Goal: Task Accomplishment & Management: Use online tool/utility

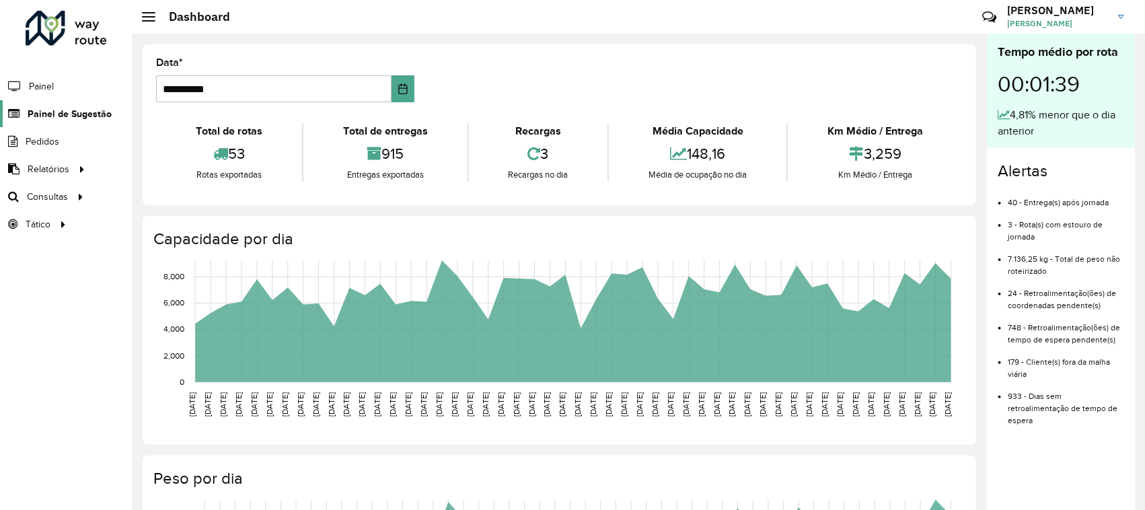
click at [48, 122] on link "Painel de Sugestão" at bounding box center [56, 113] width 112 height 27
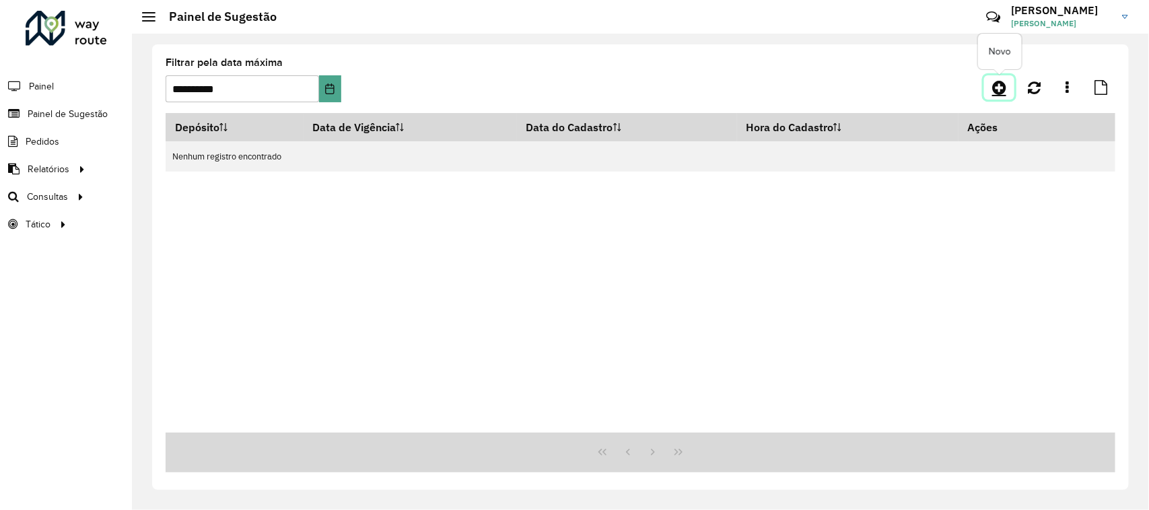
click at [991, 85] on link at bounding box center [999, 87] width 30 height 24
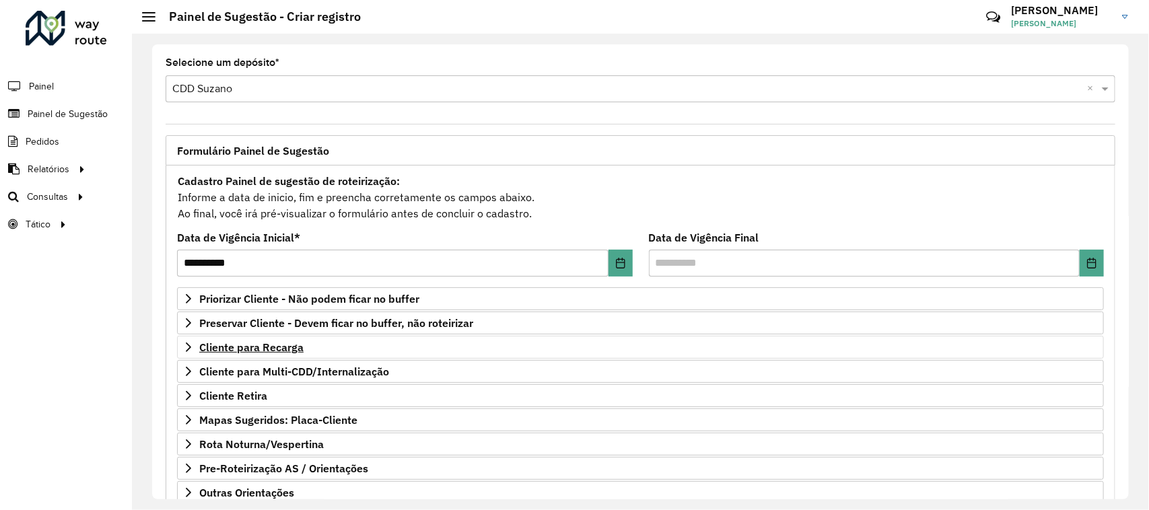
scroll to position [92, 0]
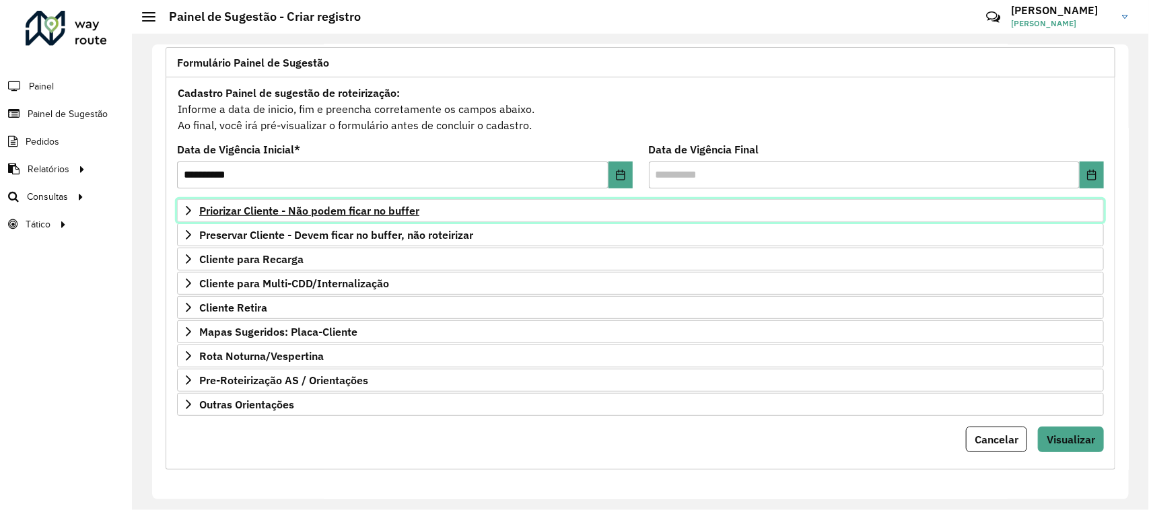
click at [330, 219] on link "Priorizar Cliente - Não podem ficar no buffer" at bounding box center [640, 210] width 927 height 23
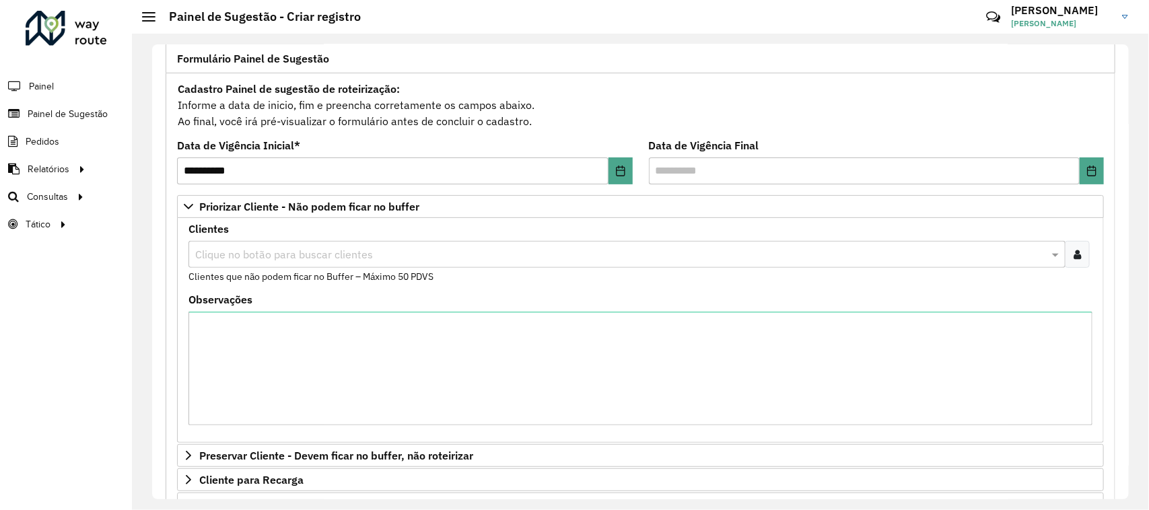
click at [338, 256] on input "text" at bounding box center [620, 255] width 857 height 16
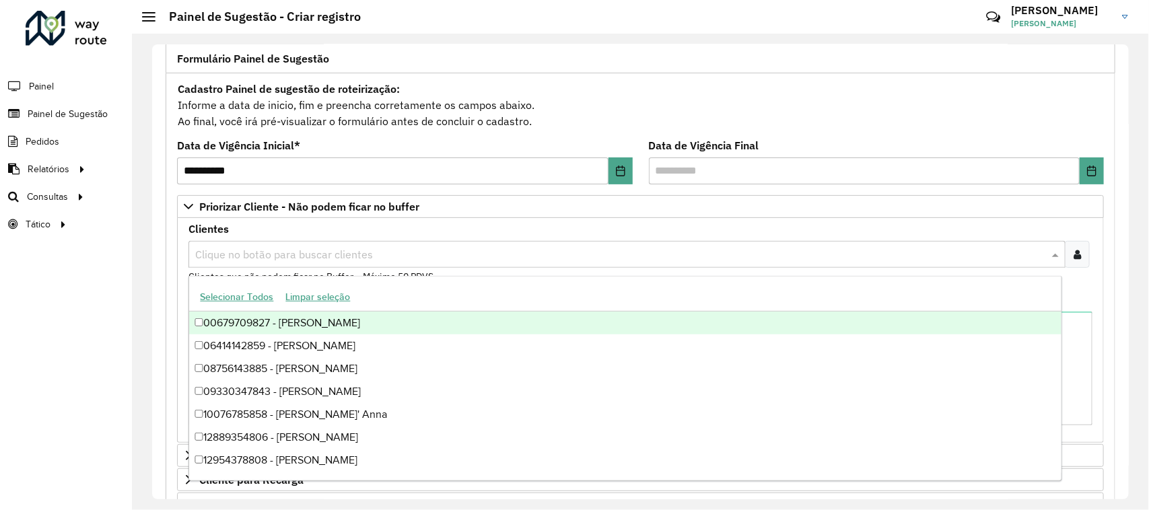
paste input "*****"
type input "*****"
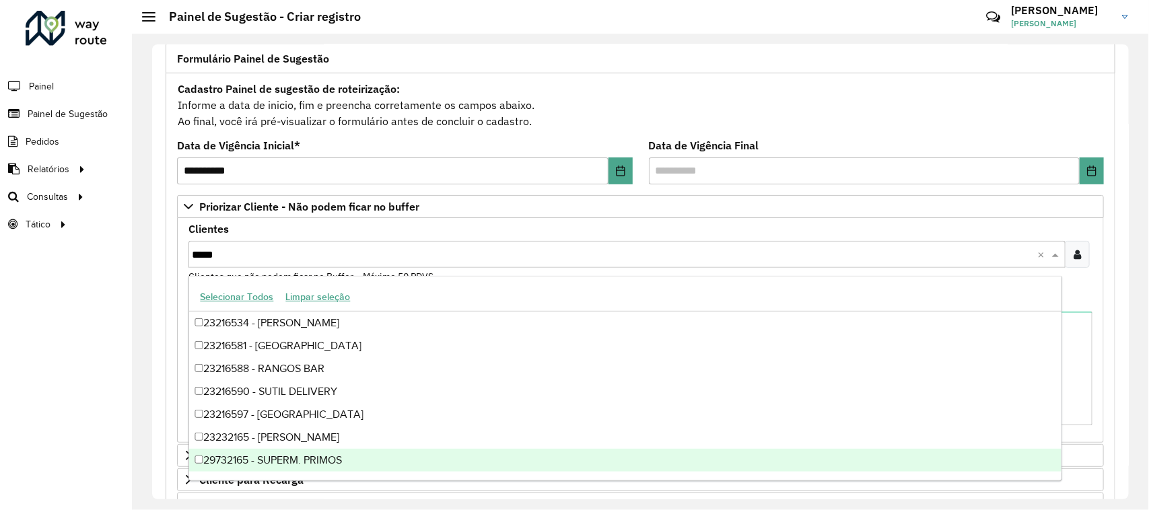
click at [345, 459] on div "29732165 - SUPERM. PRIMOS" at bounding box center [625, 460] width 872 height 23
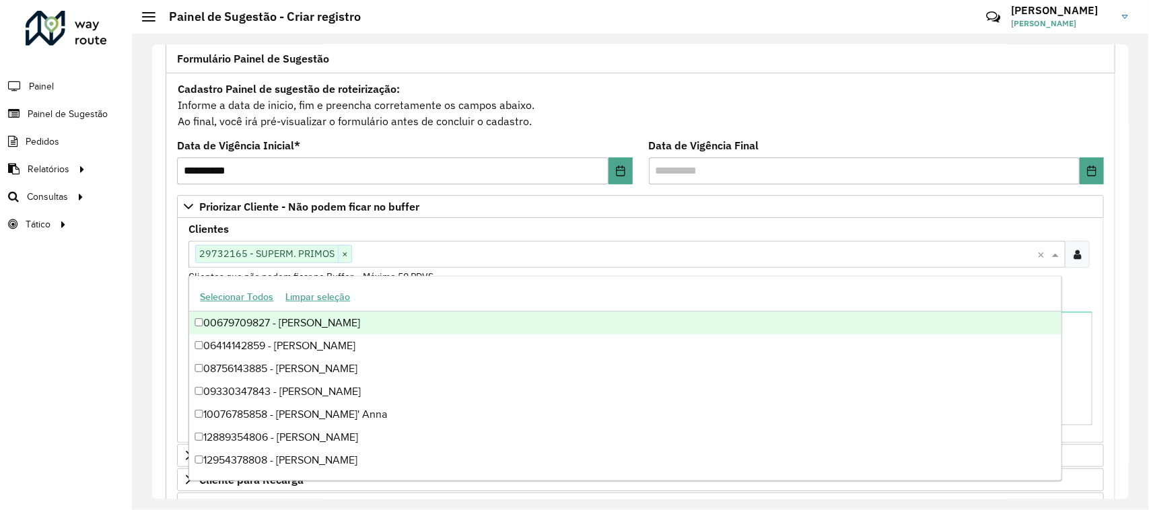
click at [573, 219] on div "Clientes Clique no botão para buscar clientes 29732165 - SUPERM. PRIMOS × × Cli…" at bounding box center [640, 330] width 927 height 225
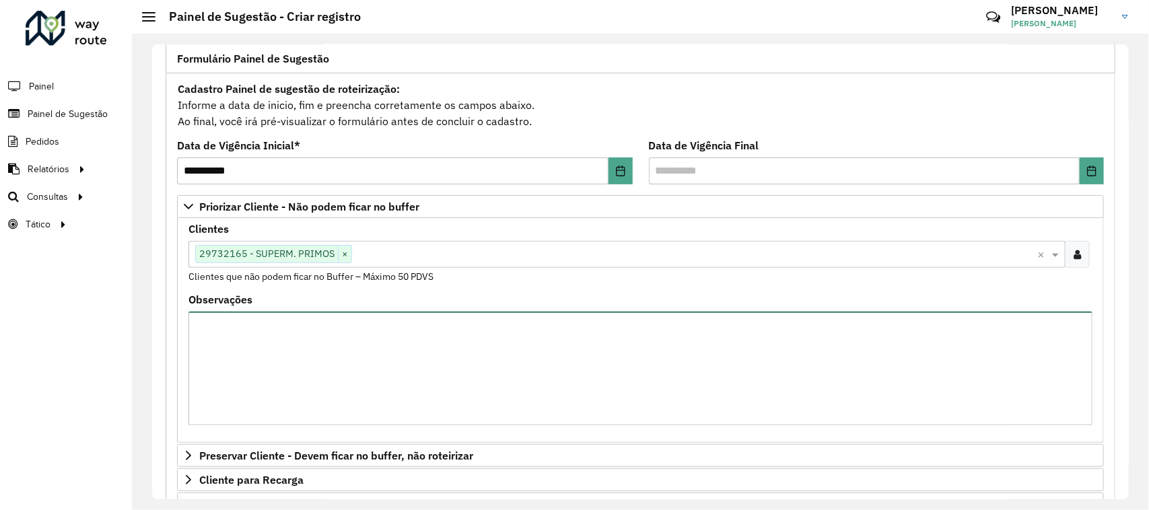
click at [271, 357] on textarea "Observações" at bounding box center [640, 369] width 904 height 114
paste textarea "******"
click at [668, 354] on textarea "**********" at bounding box center [640, 369] width 904 height 114
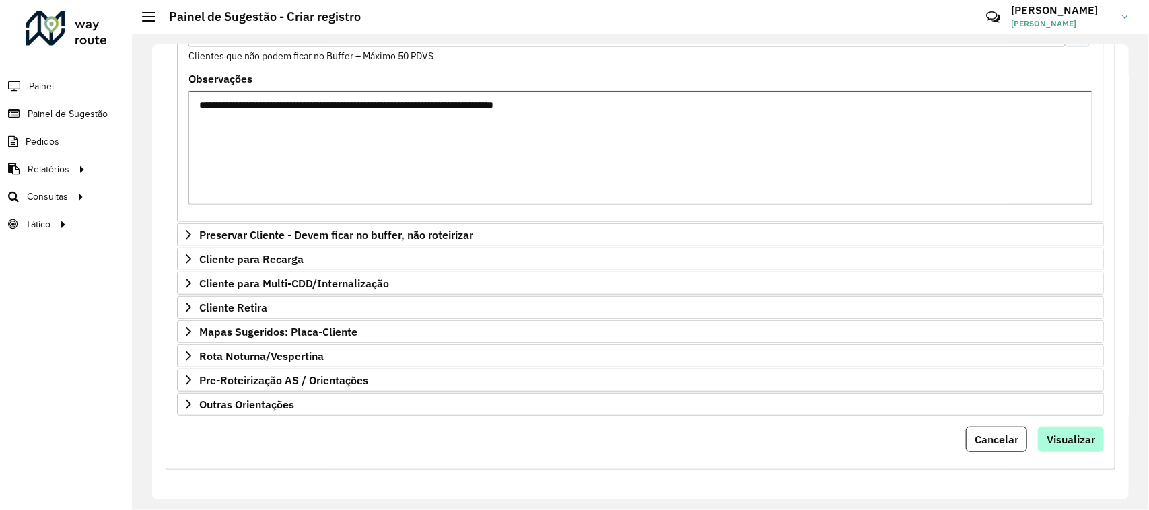
type textarea "**********"
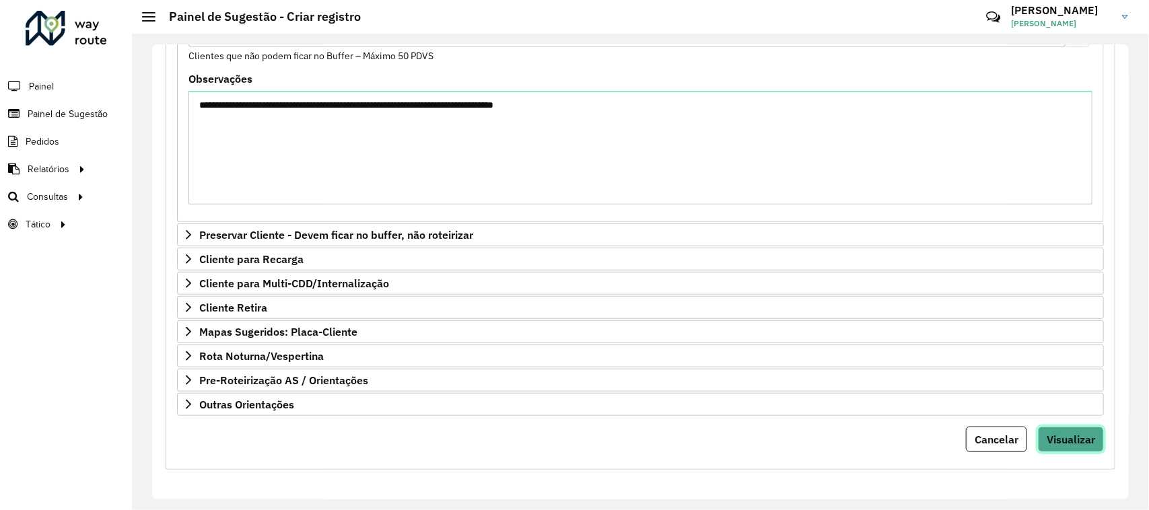
click at [1054, 441] on span "Visualizar" at bounding box center [1070, 439] width 48 height 13
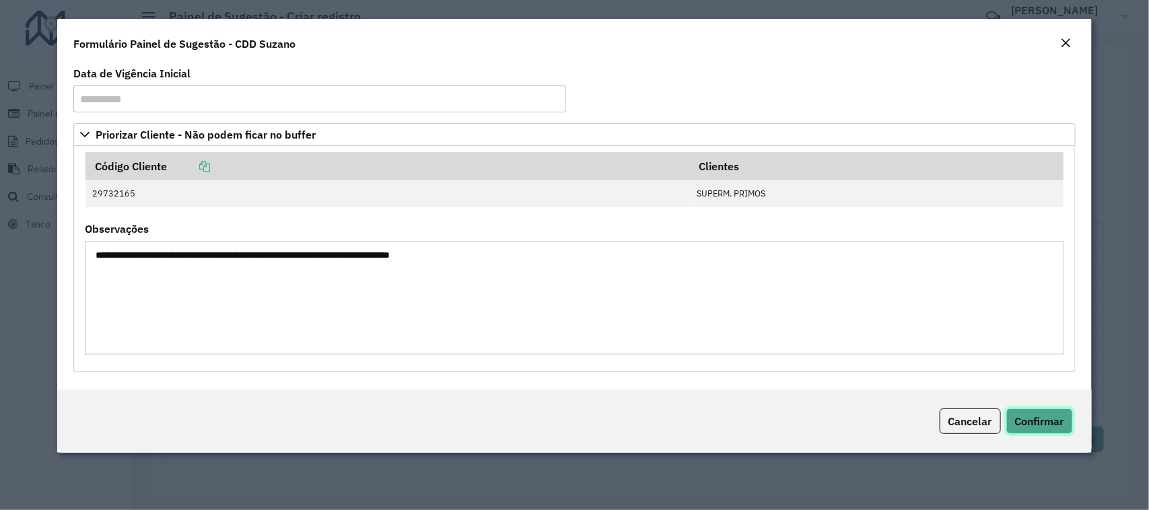
click at [1034, 426] on span "Confirmar" at bounding box center [1039, 421] width 49 height 13
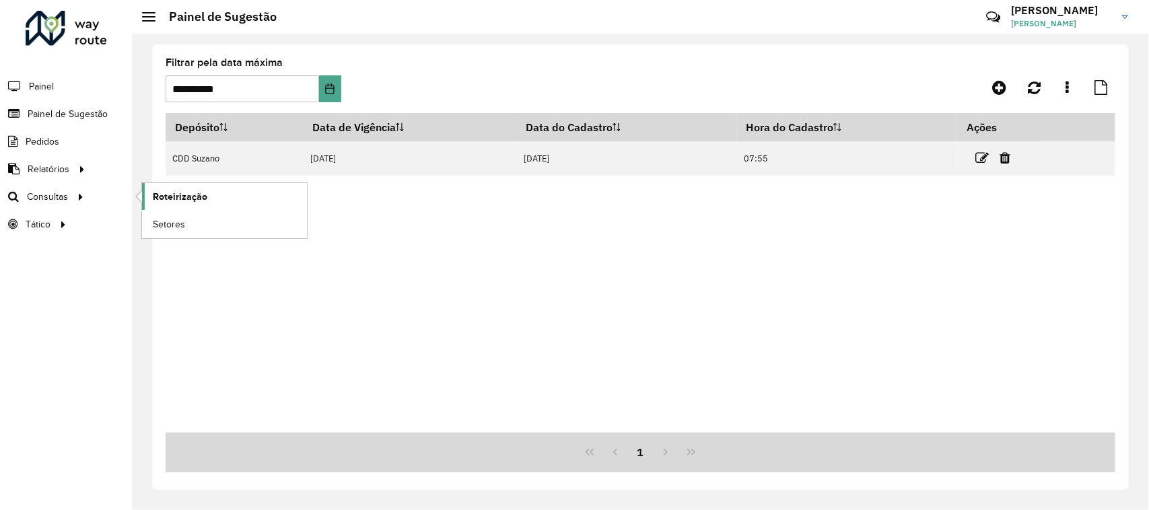
click at [169, 199] on span "Roteirização" at bounding box center [180, 197] width 55 height 14
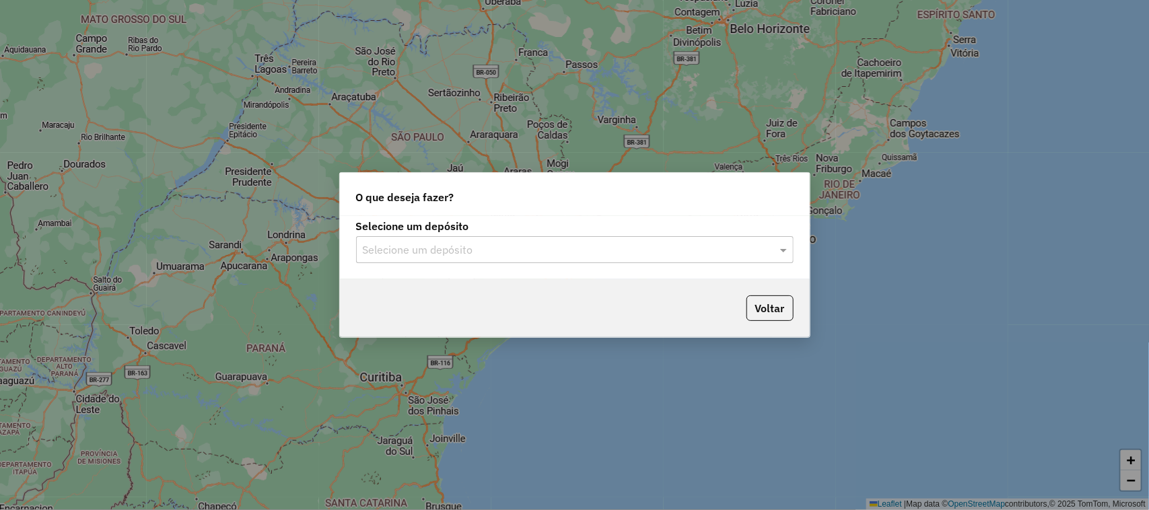
click at [540, 248] on input "text" at bounding box center [561, 250] width 397 height 16
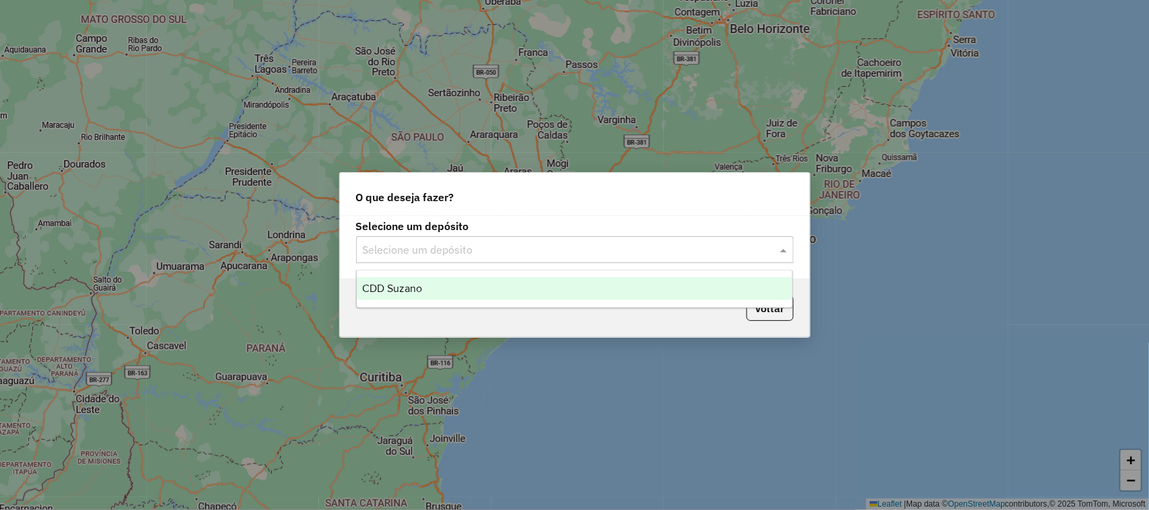
click at [546, 285] on div "CDD Suzano" at bounding box center [575, 288] width 436 height 23
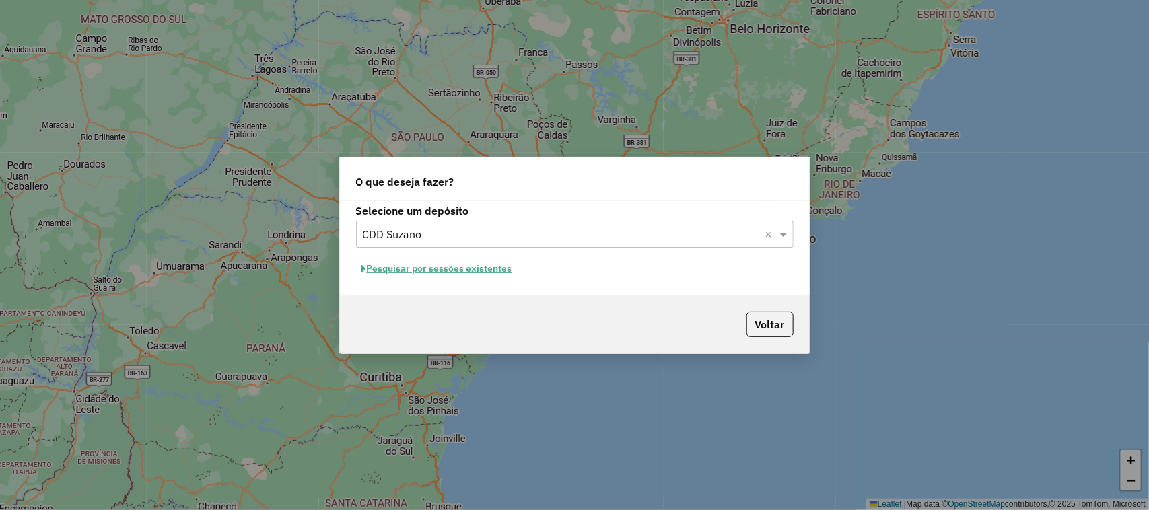
click at [648, 233] on input "text" at bounding box center [561, 235] width 397 height 16
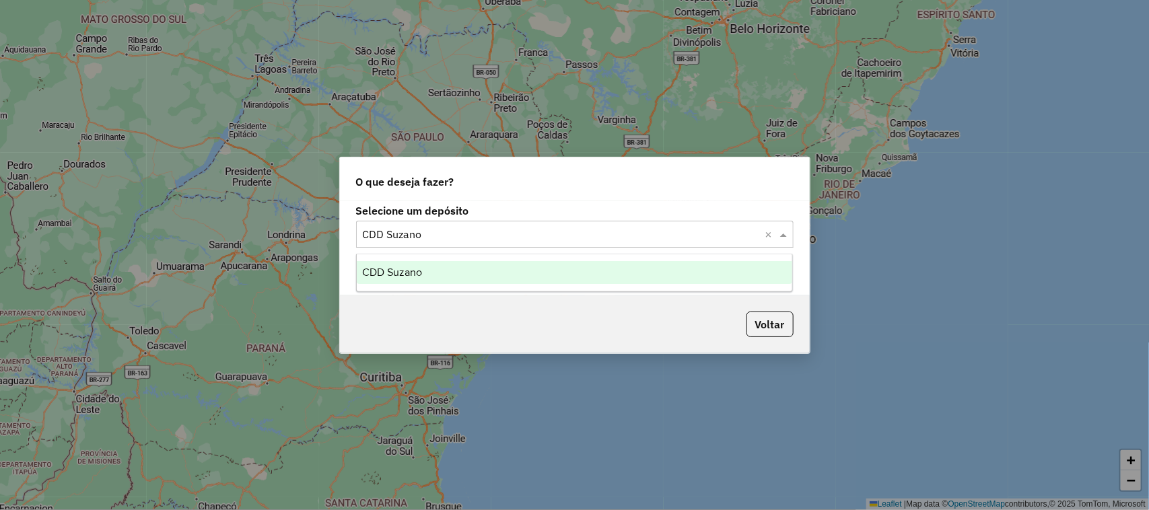
click at [618, 194] on div "O que deseja fazer?" at bounding box center [575, 178] width 470 height 43
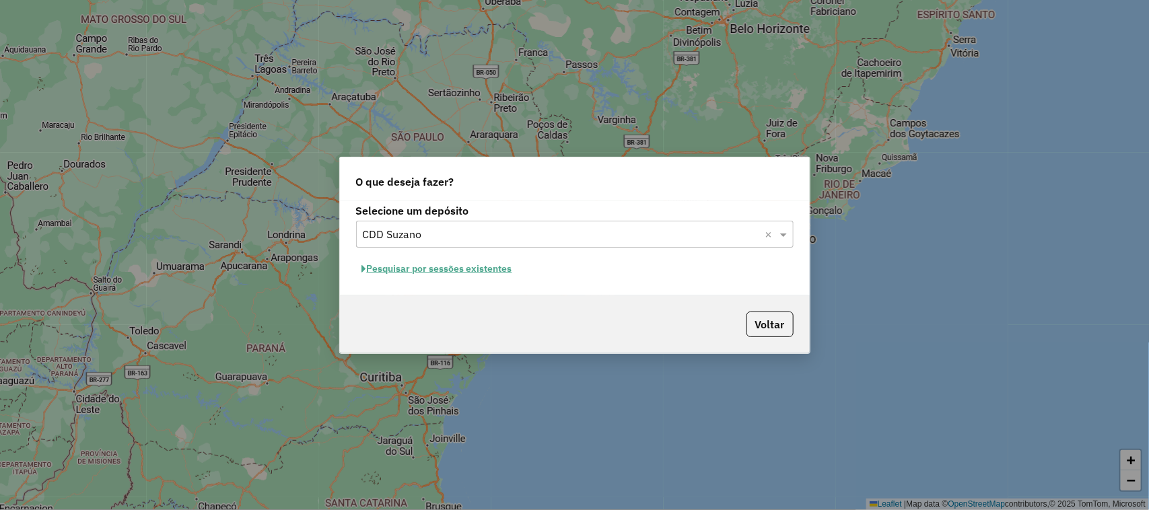
click at [475, 279] on div "Selecione um depósito Selecione um depósito × CDD Suzano × Pesquisar por sessõe…" at bounding box center [575, 248] width 470 height 95
click at [466, 273] on button "Pesquisar por sessões existentes" at bounding box center [437, 268] width 162 height 21
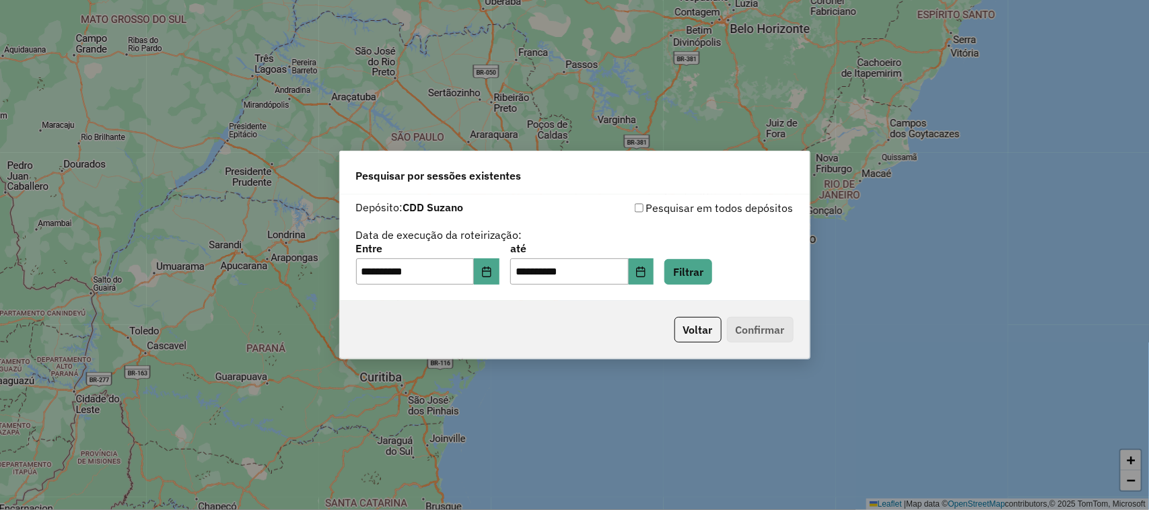
click at [513, 277] on div "**********" at bounding box center [574, 265] width 437 height 42
click at [492, 264] on button "Choose Date" at bounding box center [487, 271] width 26 height 27
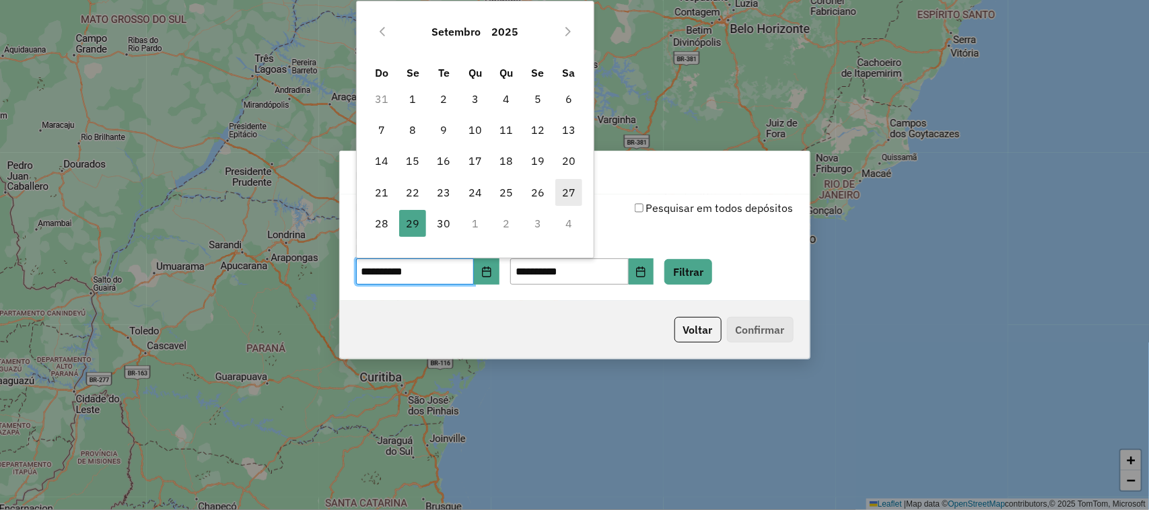
click at [569, 187] on span "27" at bounding box center [568, 192] width 27 height 27
type input "**********"
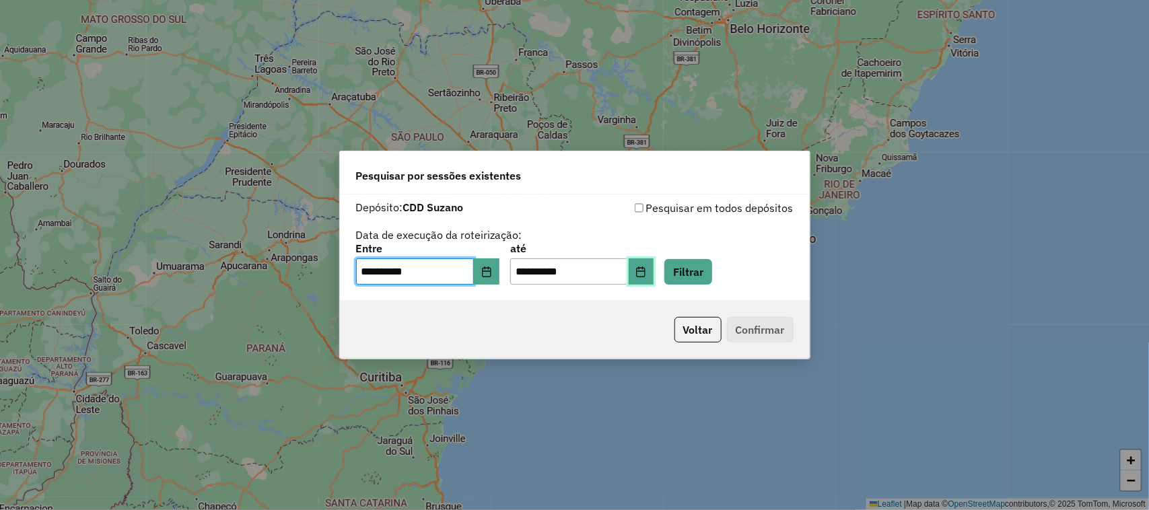
click at [654, 273] on button "Choose Date" at bounding box center [642, 271] width 26 height 27
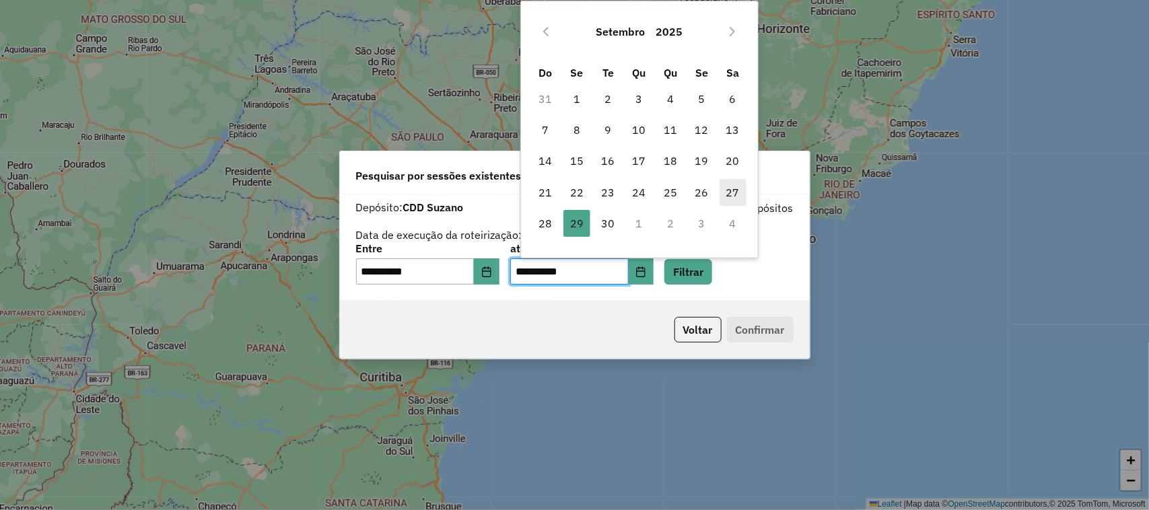
click at [736, 192] on span "27" at bounding box center [732, 192] width 27 height 27
type input "**********"
click at [704, 264] on button "Filtrar" at bounding box center [688, 272] width 48 height 26
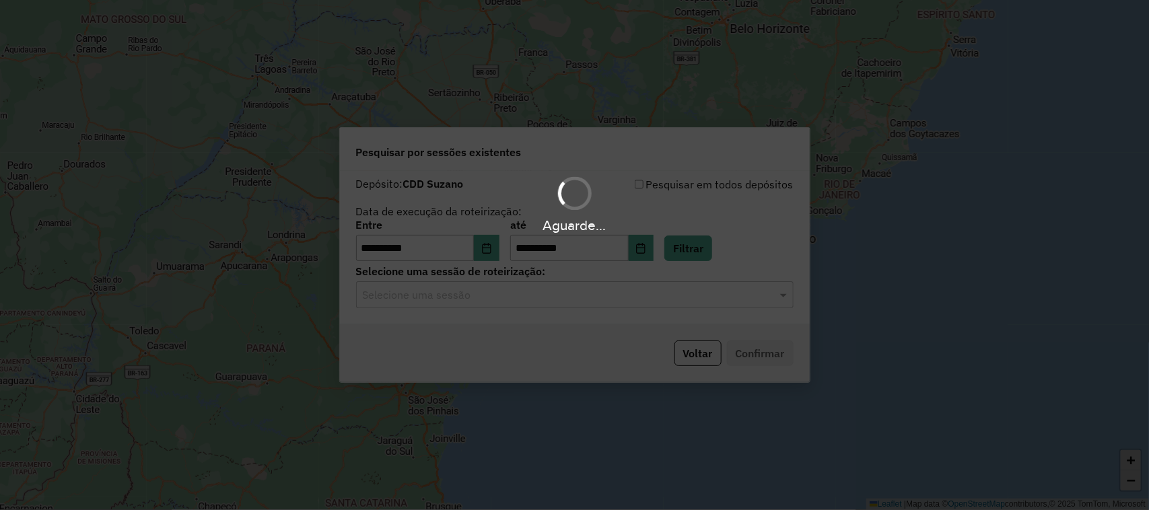
click at [515, 300] on hb-app "**********" at bounding box center [574, 255] width 1149 height 510
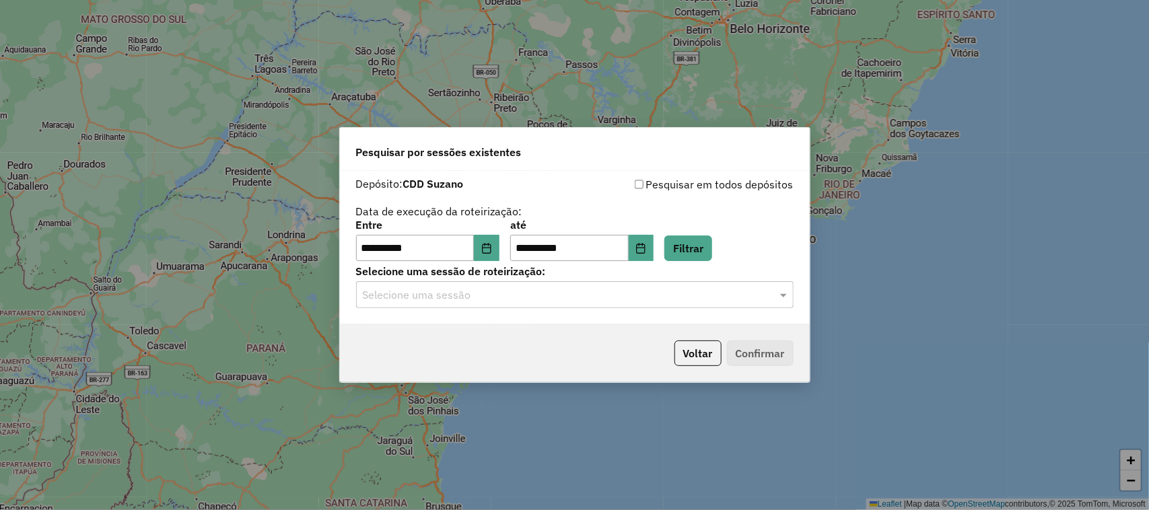
click at [515, 300] on input "text" at bounding box center [561, 295] width 397 height 16
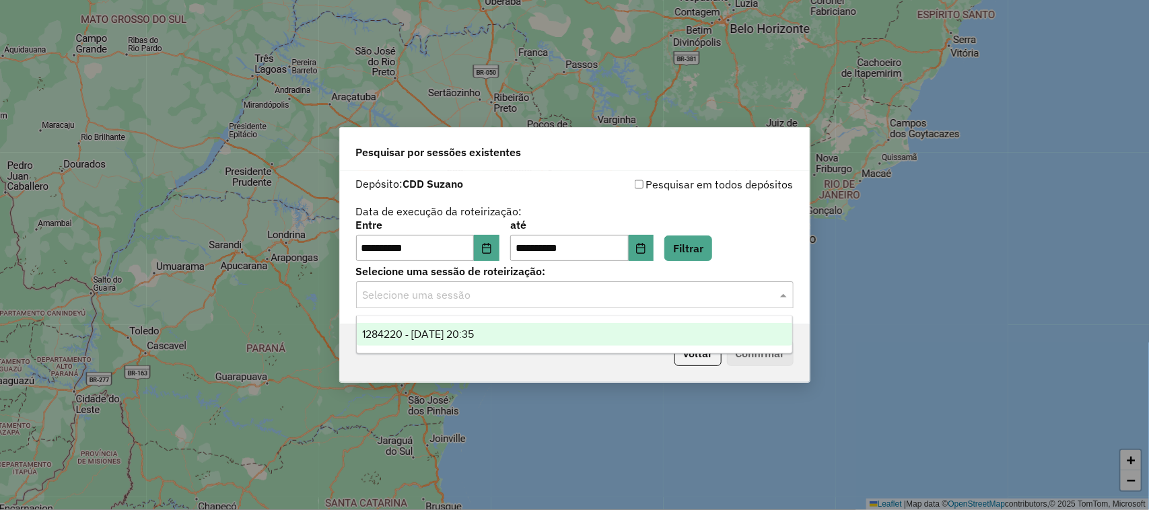
click at [538, 338] on div "1284220 - 27/09/2025 20:35" at bounding box center [575, 334] width 436 height 23
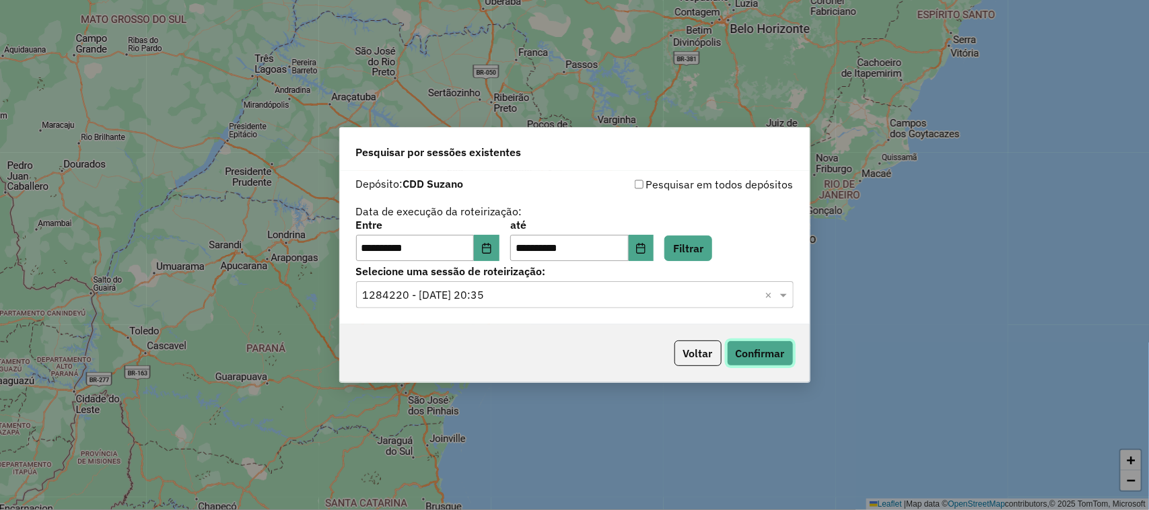
click at [756, 349] on button "Confirmar" at bounding box center [760, 354] width 67 height 26
click at [492, 251] on icon "Choose Date" at bounding box center [486, 248] width 11 height 11
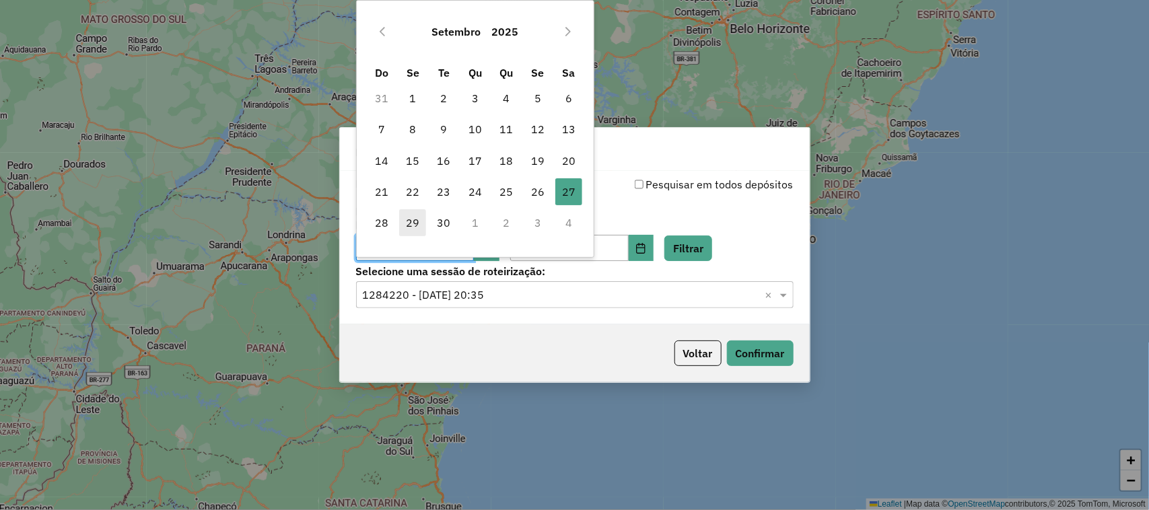
click at [419, 223] on span "29" at bounding box center [412, 222] width 27 height 27
type input "**********"
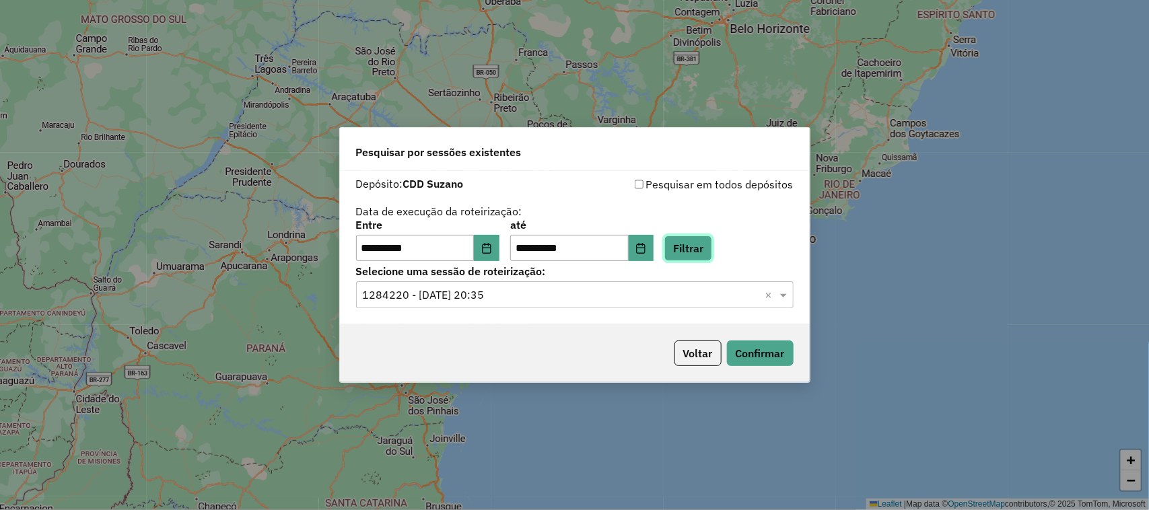
click at [710, 244] on button "Filtrar" at bounding box center [688, 249] width 48 height 26
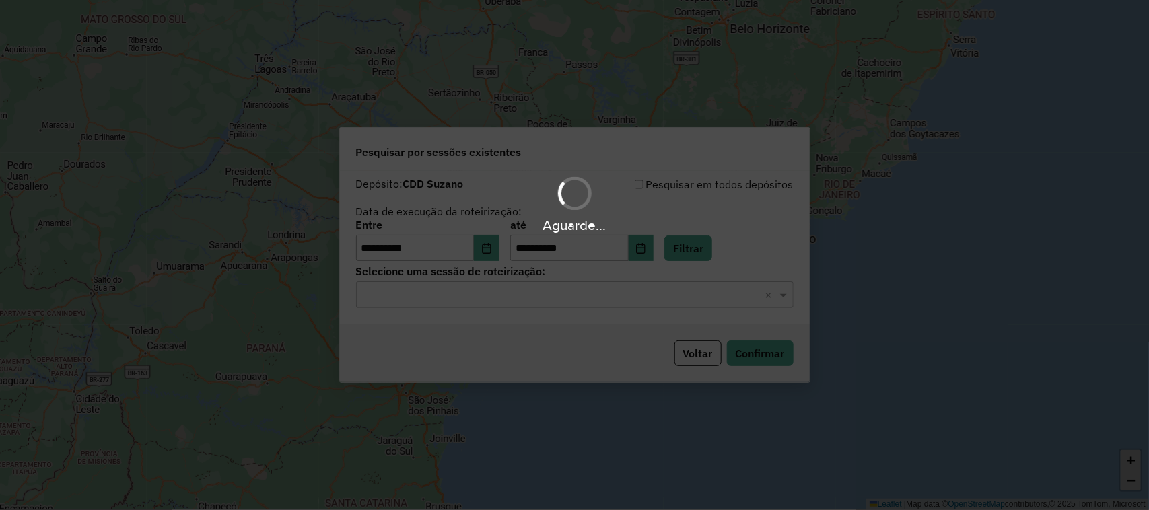
click at [732, 300] on hb-app "**********" at bounding box center [574, 255] width 1149 height 510
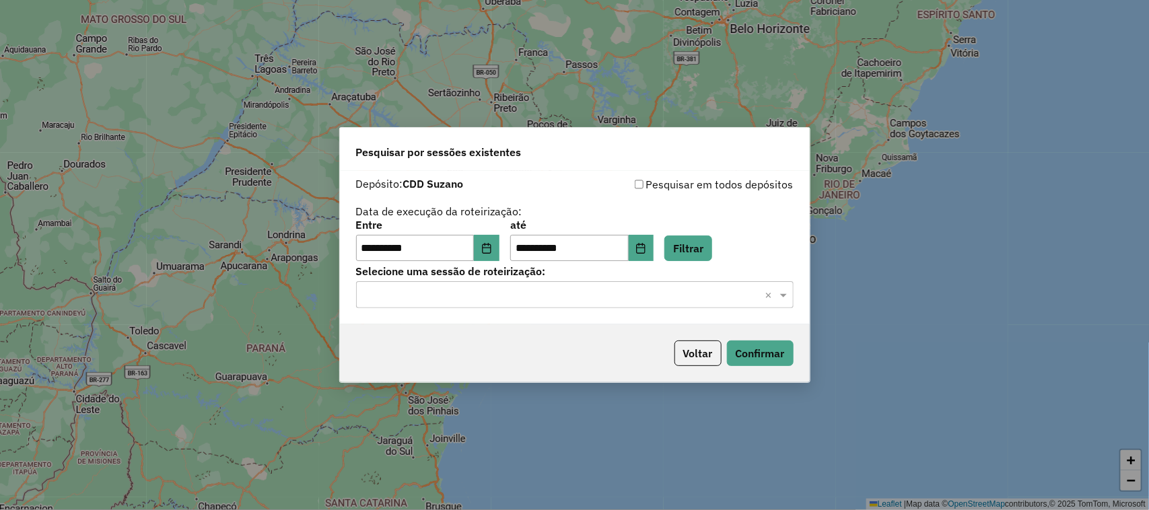
click at [732, 300] on input "text" at bounding box center [561, 295] width 397 height 16
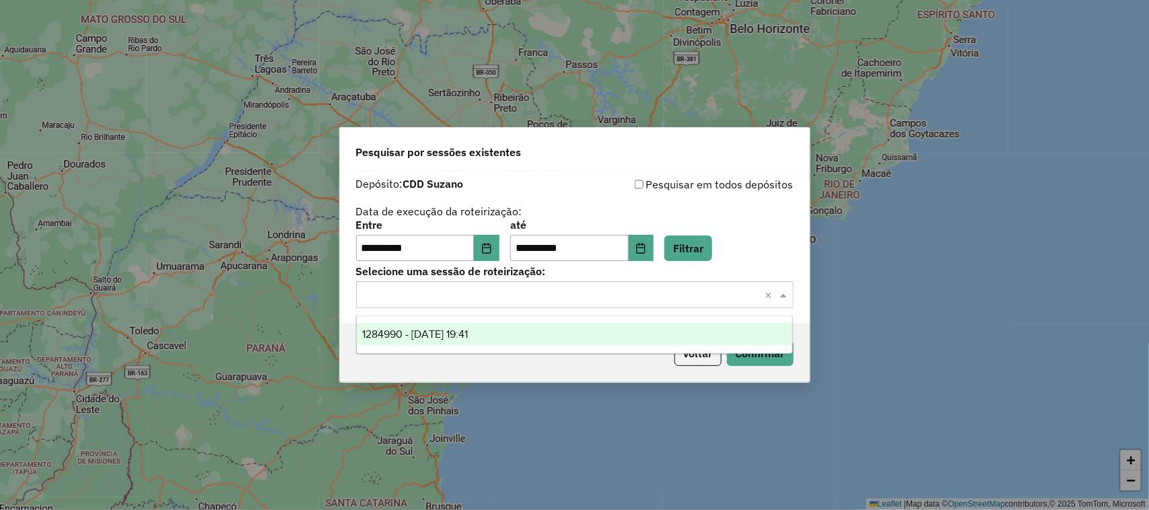
click at [707, 332] on div "1284990 - 29/09/2025 19:41" at bounding box center [575, 334] width 436 height 23
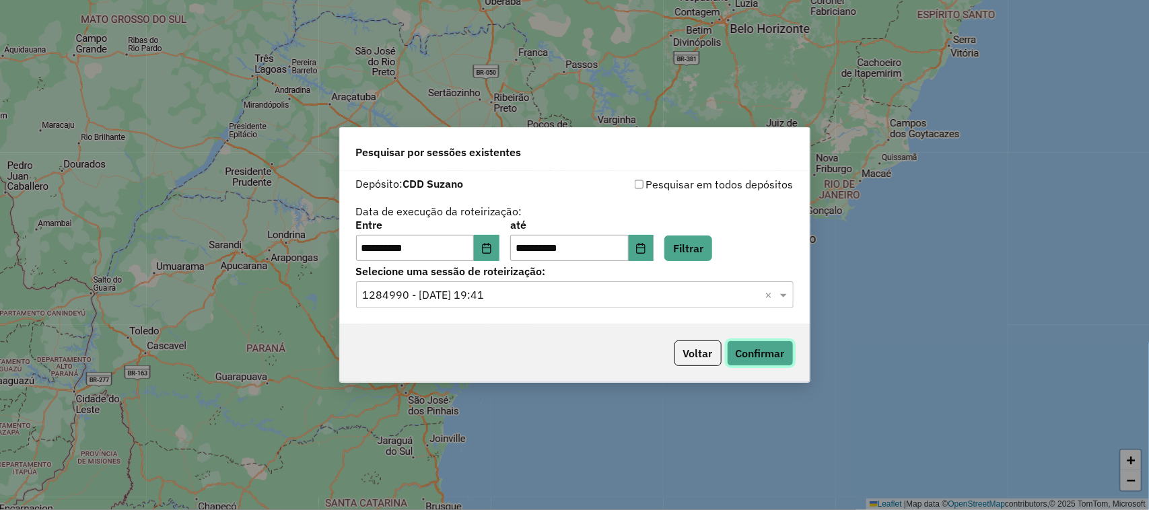
click at [748, 355] on button "Confirmar" at bounding box center [760, 354] width 67 height 26
click at [492, 246] on icon "Choose Date" at bounding box center [486, 248] width 11 height 11
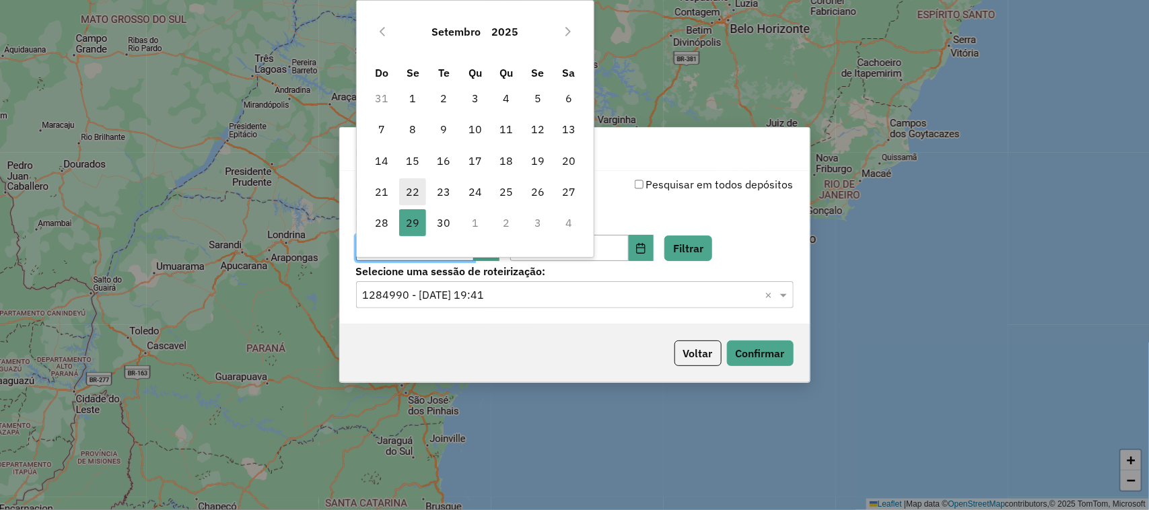
click at [412, 182] on span "22" at bounding box center [412, 191] width 27 height 27
type input "**********"
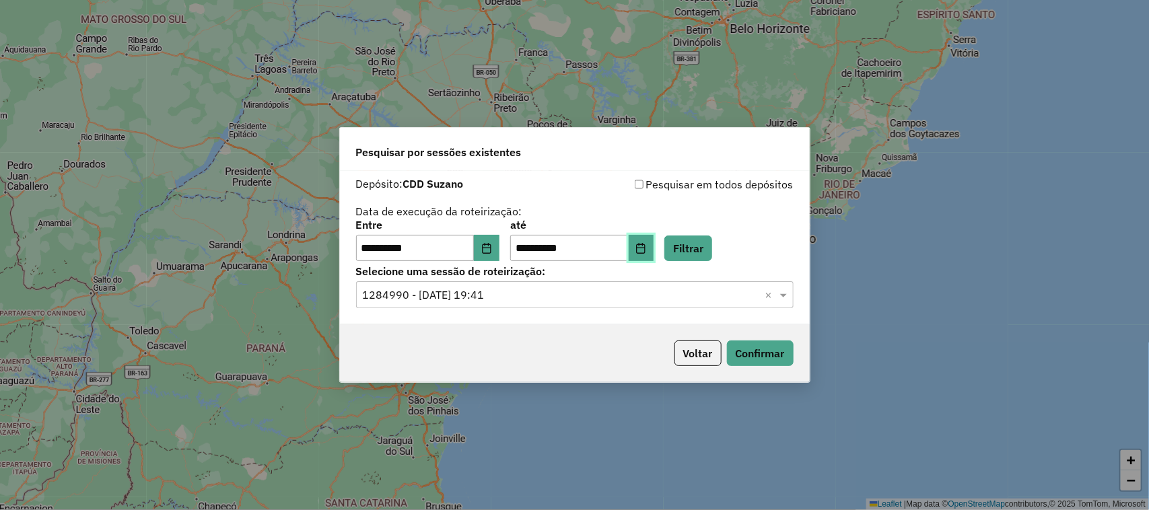
click at [654, 246] on button "Choose Date" at bounding box center [642, 248] width 26 height 27
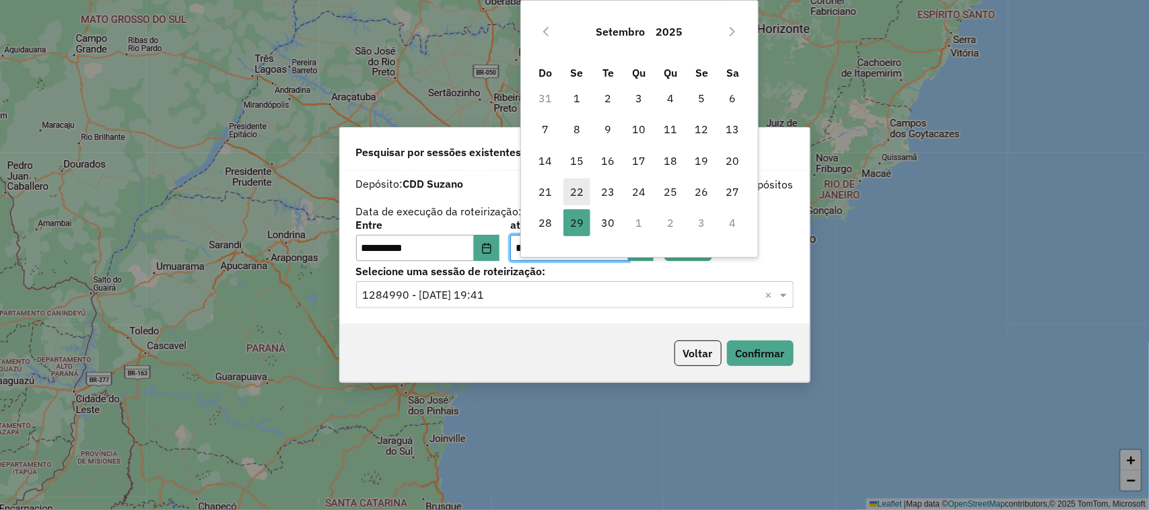
click at [577, 197] on span "22" at bounding box center [576, 191] width 27 height 27
type input "**********"
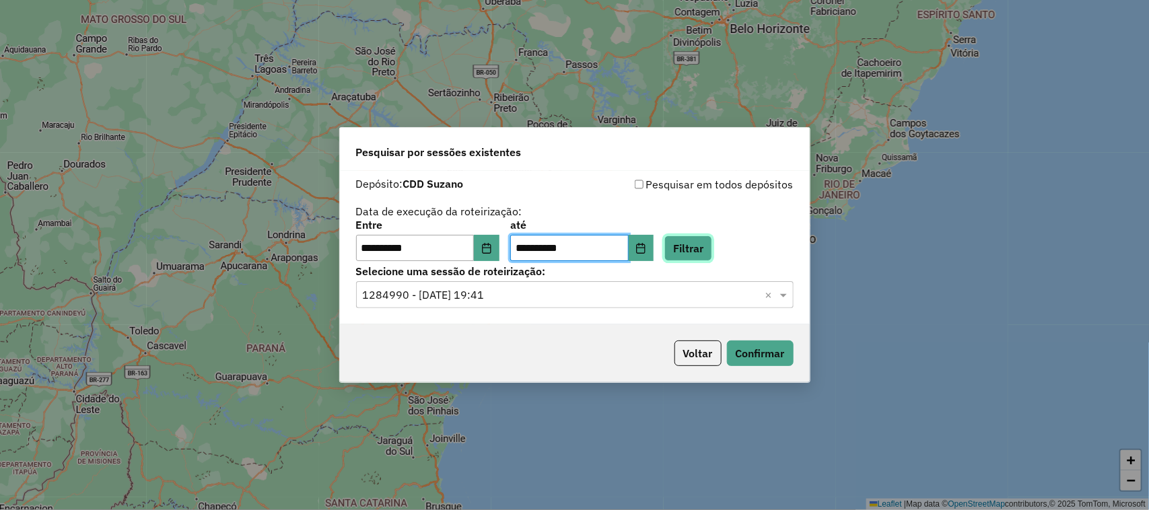
click at [707, 253] on button "Filtrar" at bounding box center [688, 249] width 48 height 26
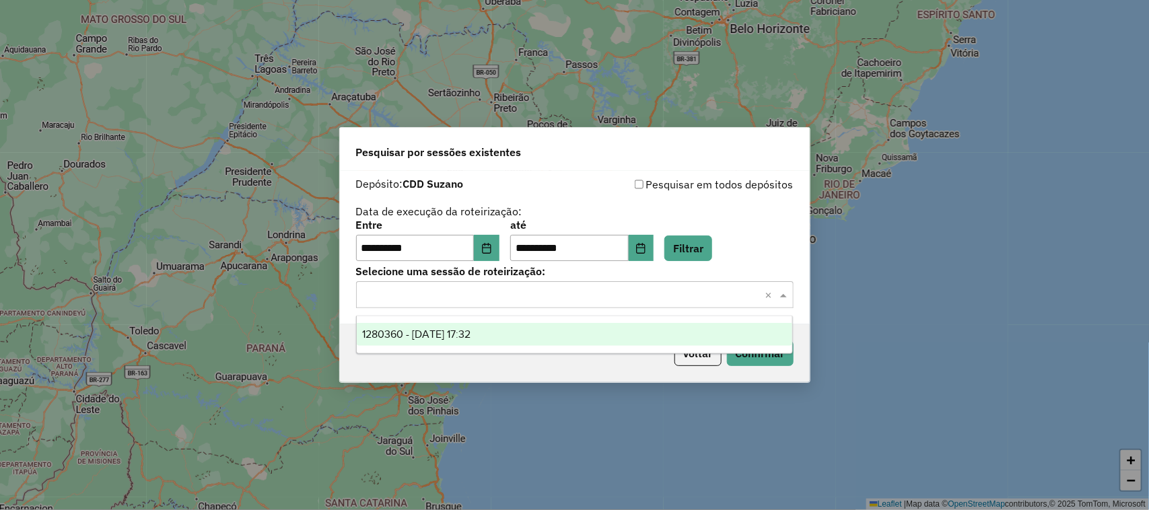
click at [709, 291] on input "text" at bounding box center [561, 295] width 397 height 16
click at [580, 327] on div "1280360 - 22/09/2025 17:32" at bounding box center [575, 334] width 436 height 23
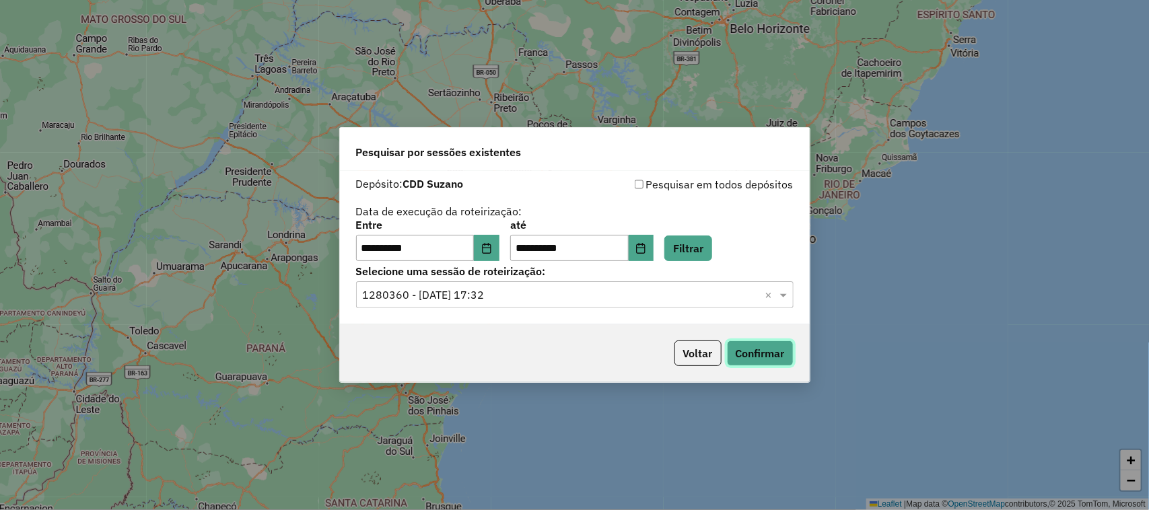
click at [775, 349] on button "Confirmar" at bounding box center [760, 354] width 67 height 26
click at [474, 246] on input "**********" at bounding box center [415, 248] width 118 height 27
click at [489, 251] on button "Choose Date" at bounding box center [487, 248] width 26 height 27
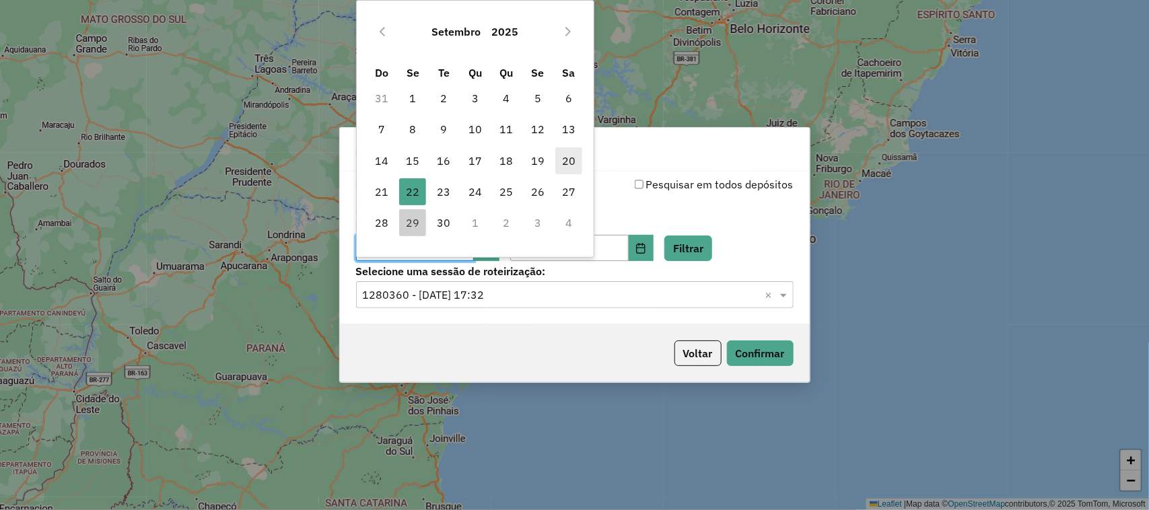
click at [557, 160] on span "20" at bounding box center [568, 160] width 27 height 27
type input "**********"
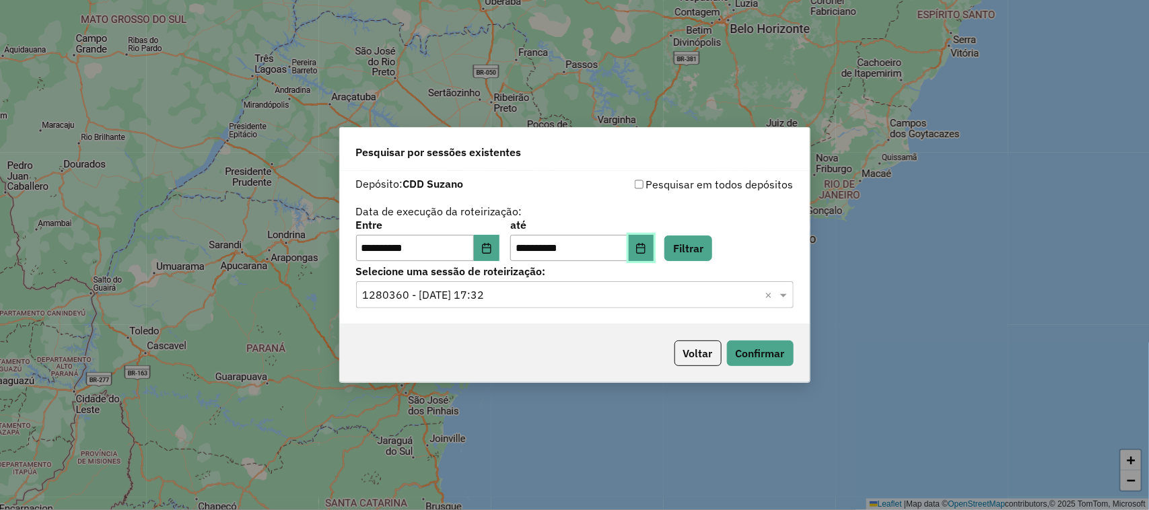
click at [654, 238] on button "Choose Date" at bounding box center [642, 248] width 26 height 27
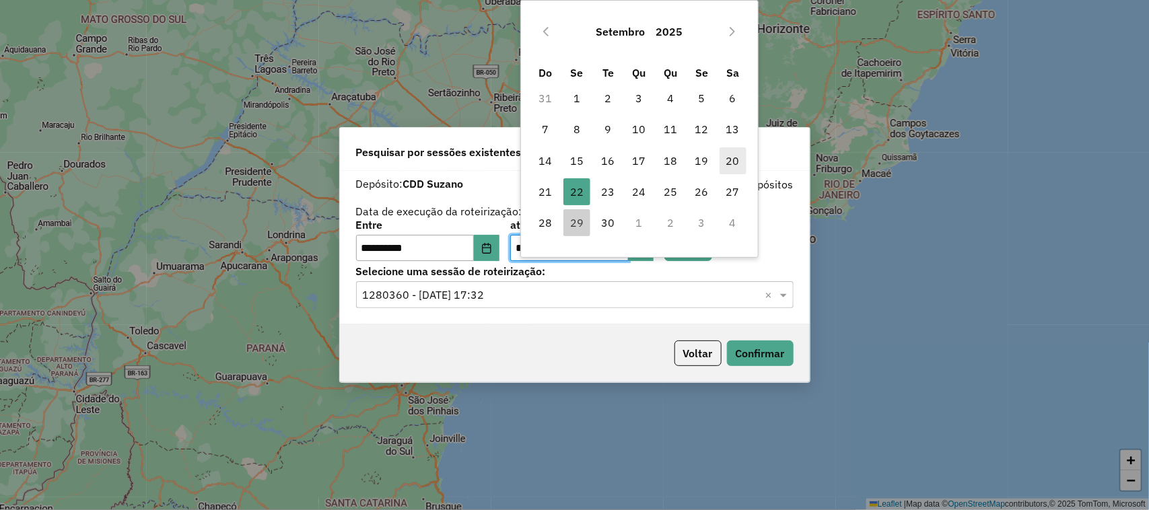
click at [730, 164] on span "20" at bounding box center [732, 160] width 27 height 27
type input "**********"
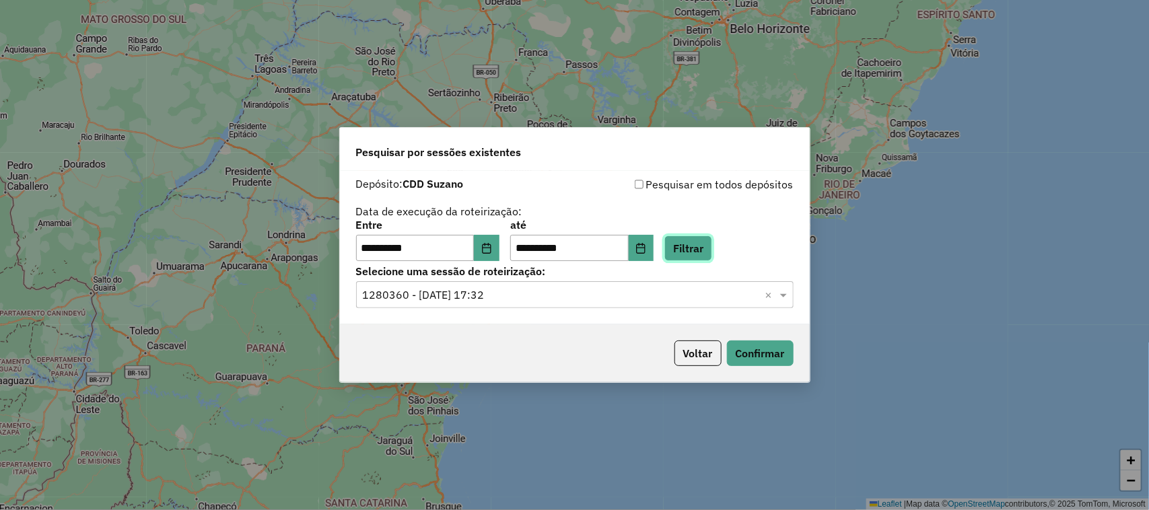
click at [700, 250] on button "Filtrar" at bounding box center [688, 249] width 48 height 26
click at [678, 303] on input "text" at bounding box center [561, 295] width 397 height 16
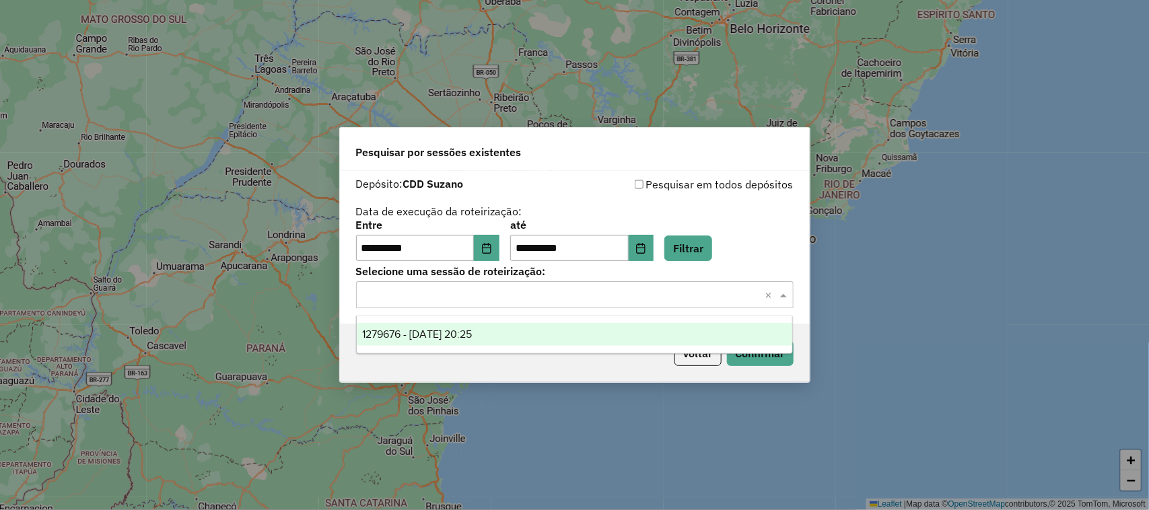
click at [626, 343] on div "1279676 - 20/09/2025 20:25" at bounding box center [575, 334] width 436 height 23
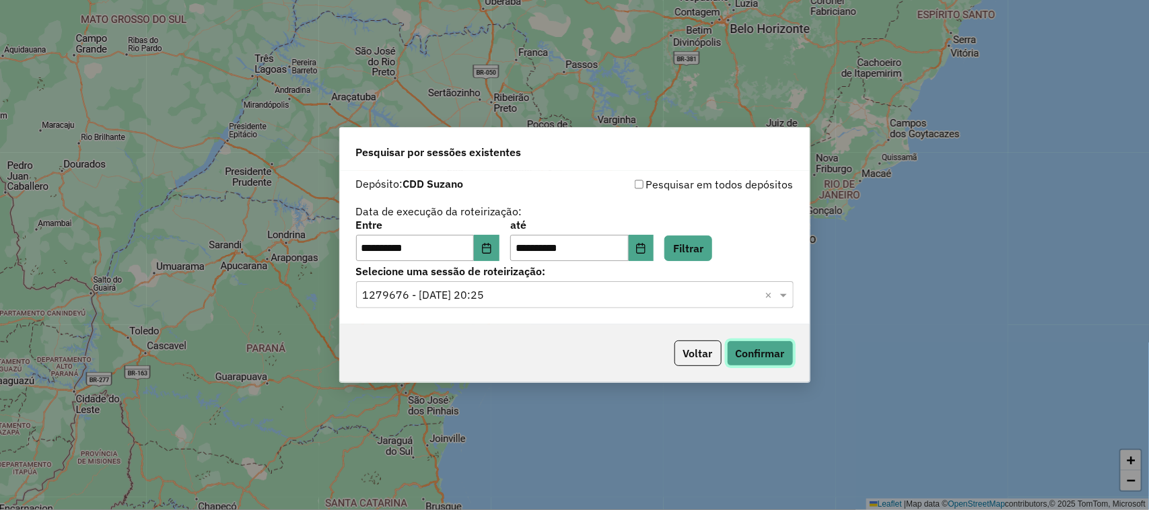
click at [762, 352] on button "Confirmar" at bounding box center [760, 354] width 67 height 26
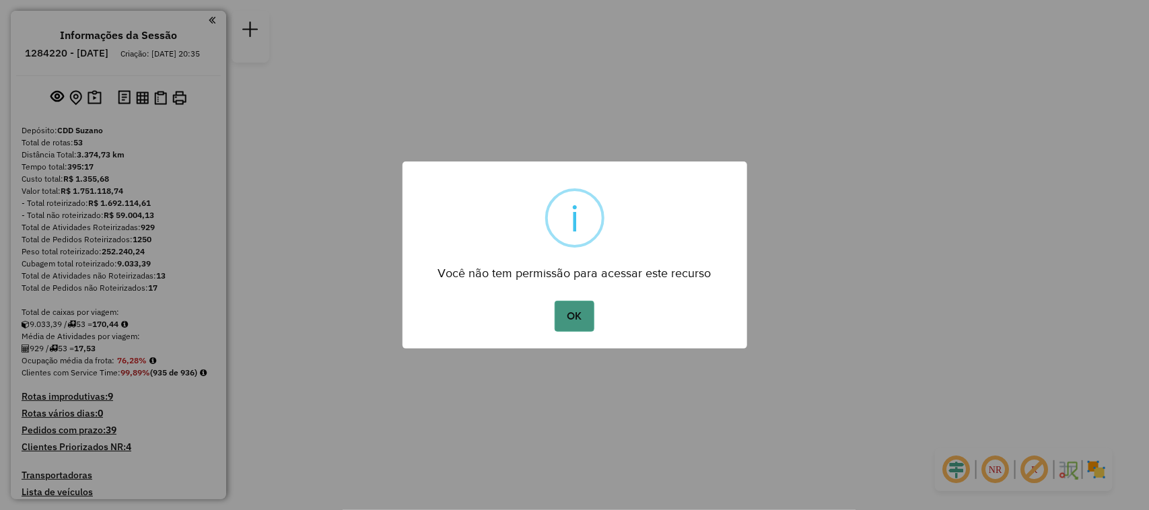
click at [575, 312] on button "OK" at bounding box center [575, 316] width 40 height 31
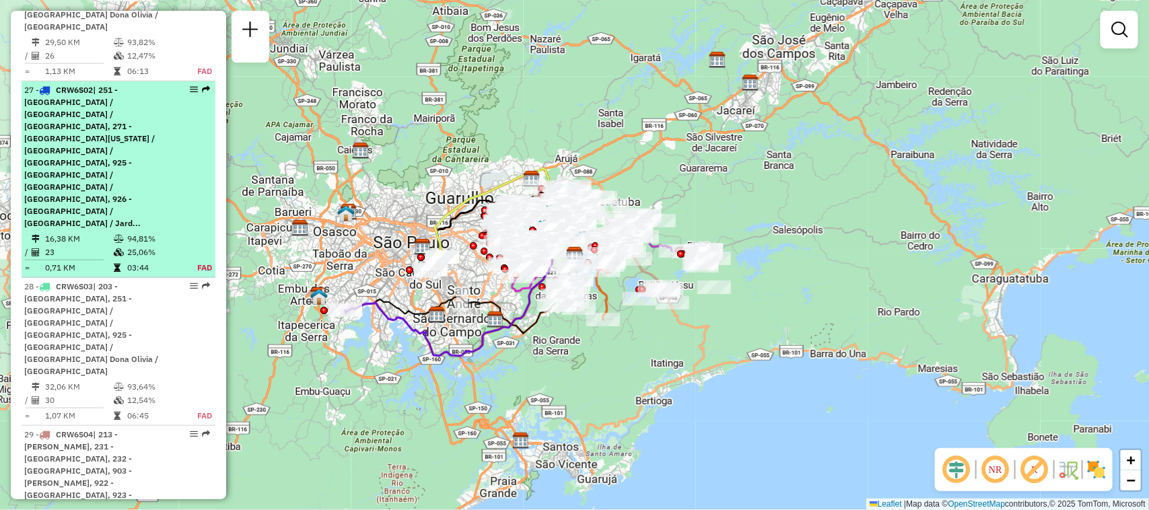
scroll to position [2966, 0]
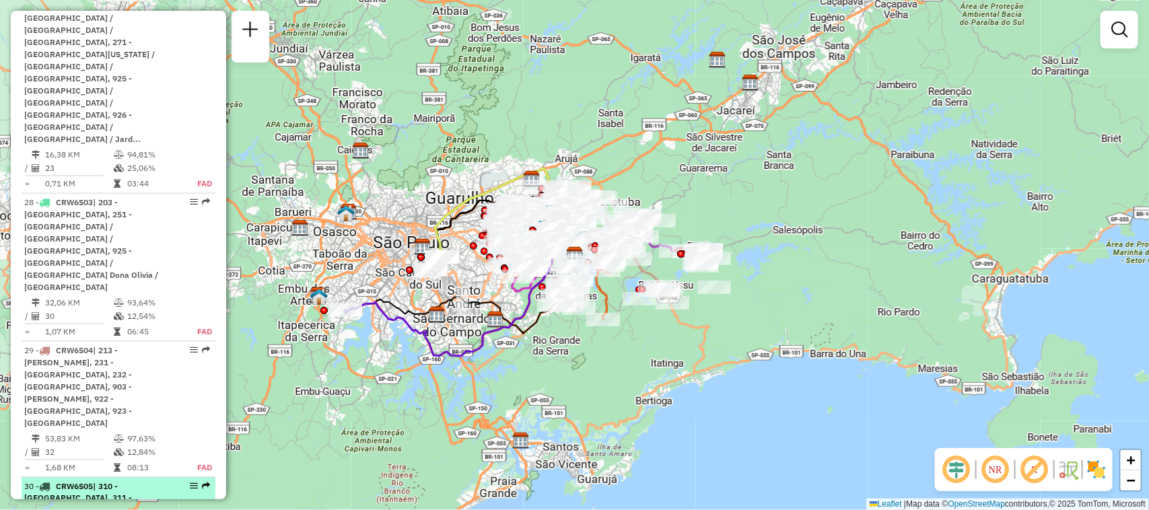
select select "**********"
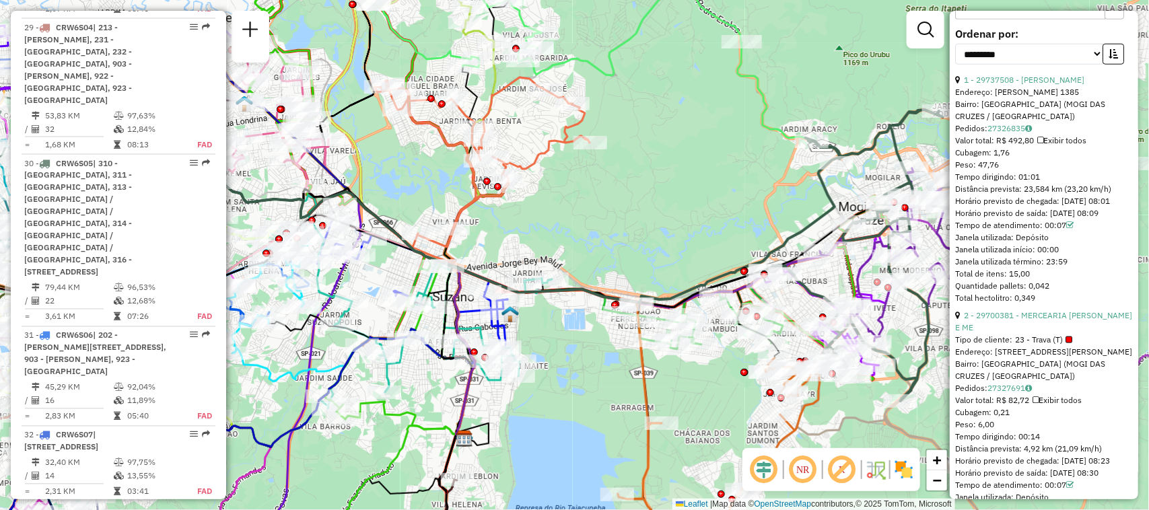
scroll to position [313, 0]
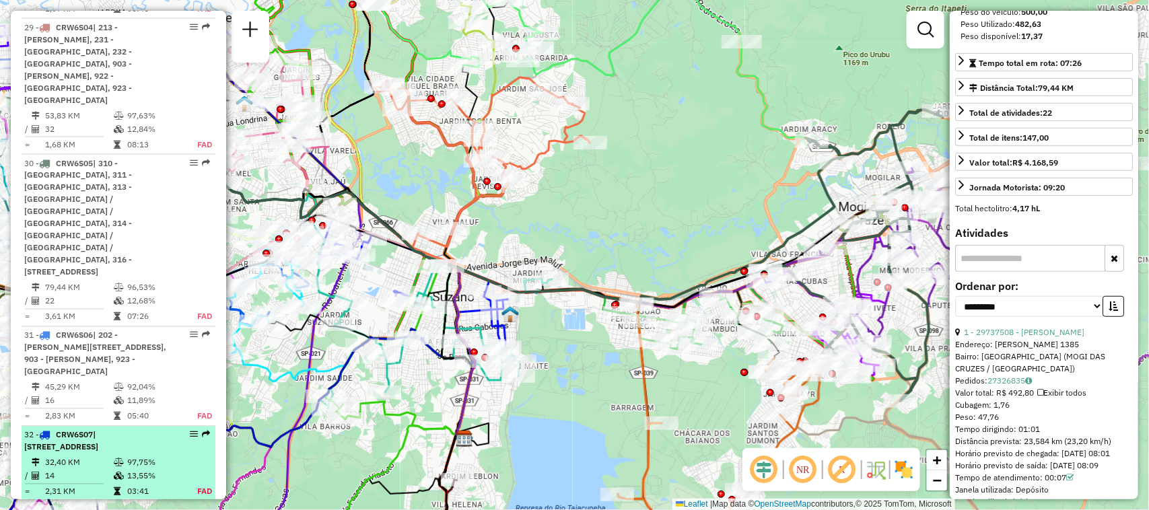
click at [61, 456] on td "32,40 KM" at bounding box center [78, 462] width 69 height 13
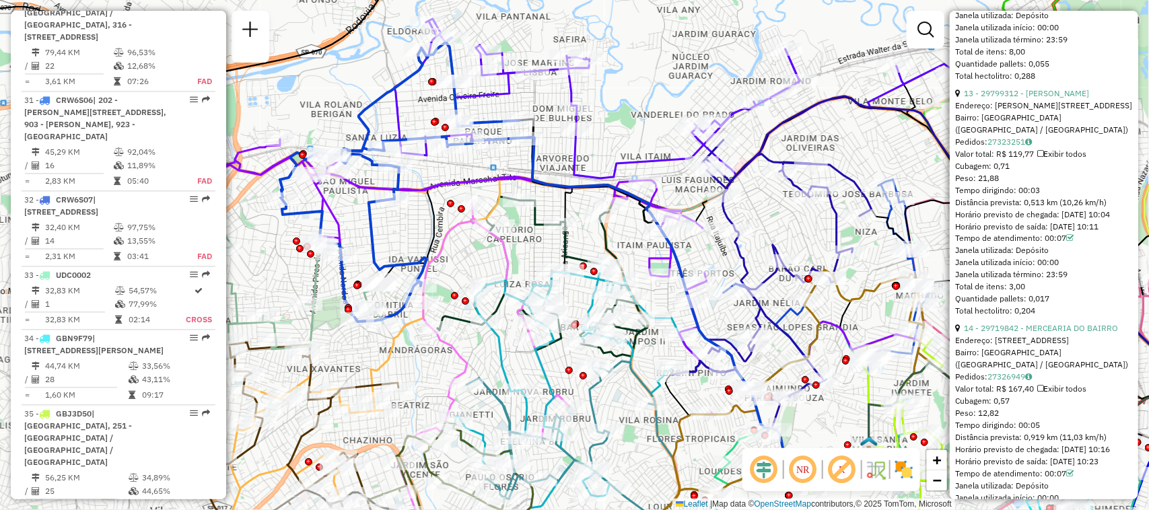
scroll to position [3446, 0]
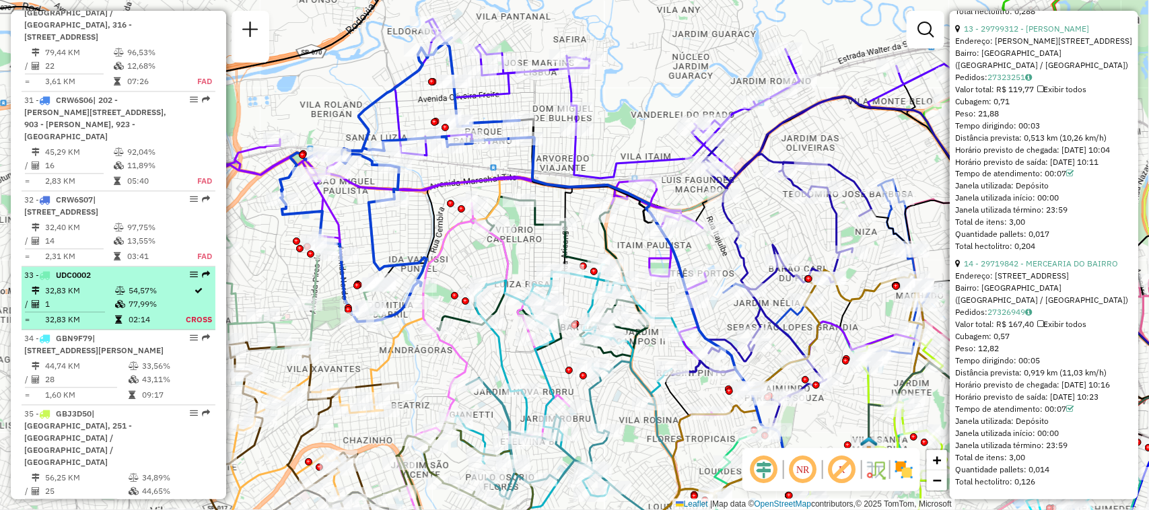
click at [96, 313] on td "32,83 KM" at bounding box center [79, 319] width 70 height 13
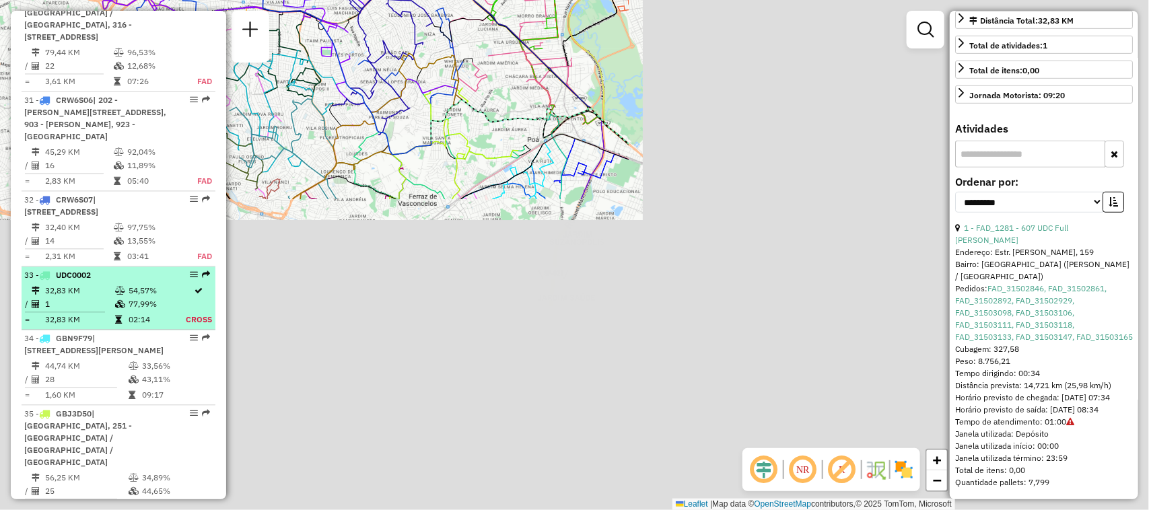
scroll to position [348, 0]
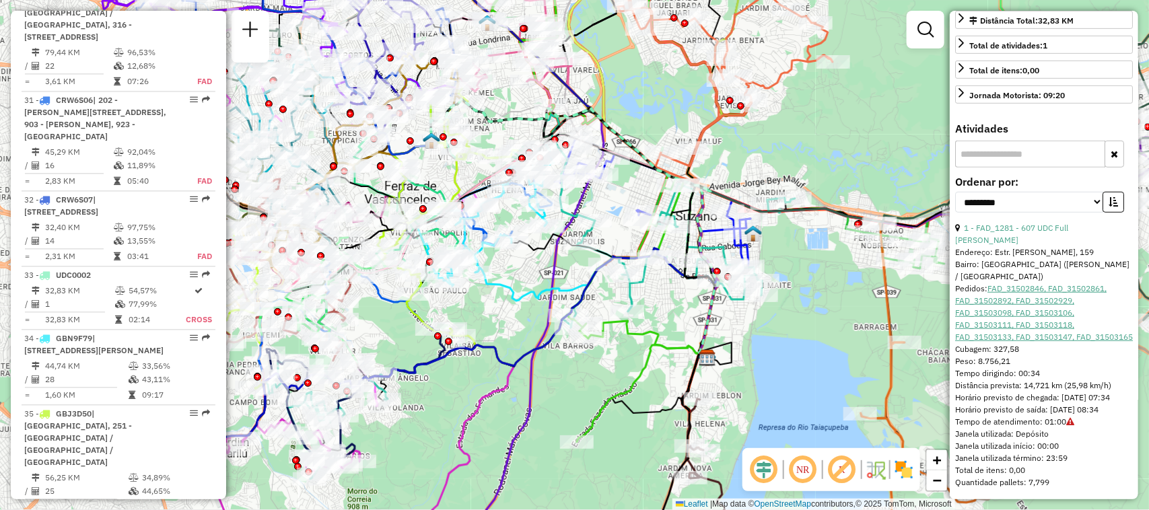
click at [1021, 304] on link "FAD_31502846, FAD_31502861, FAD_31502892, FAD_31502929, FAD_31503098, FAD_31503…" at bounding box center [1044, 312] width 178 height 59
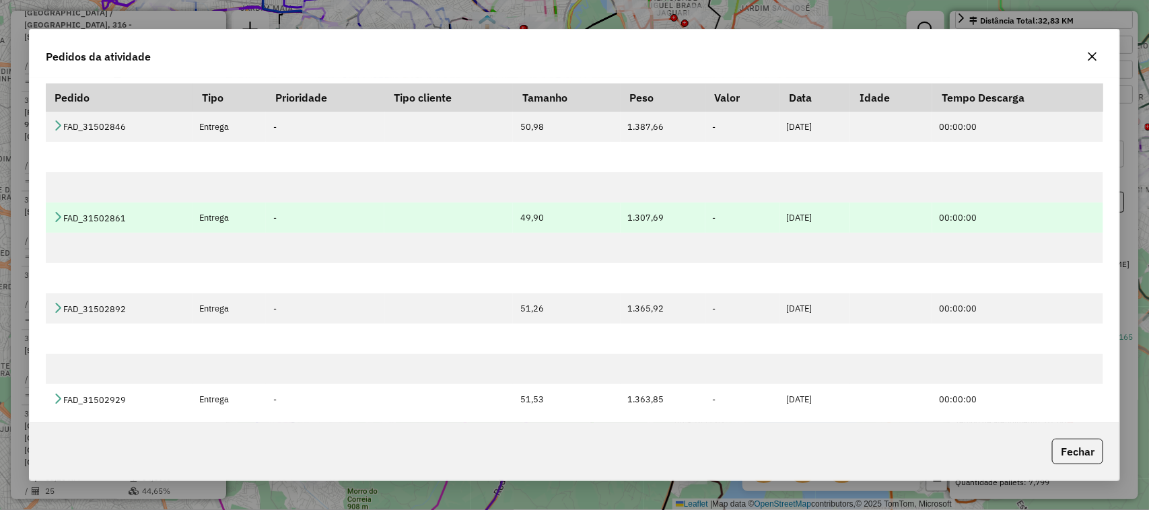
click at [55, 211] on icon at bounding box center [57, 216] width 11 height 11
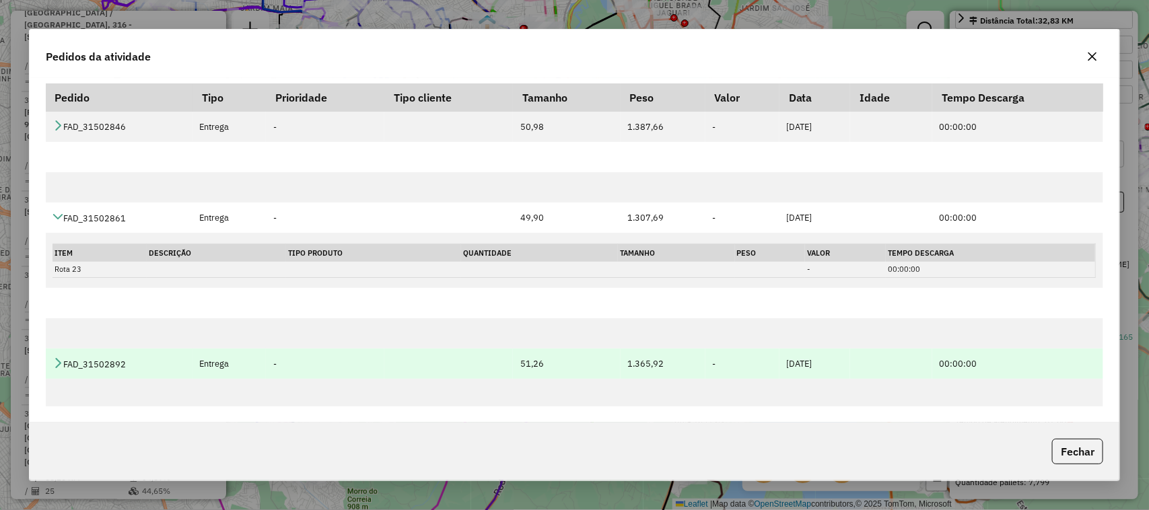
click at [57, 362] on icon at bounding box center [57, 362] width 11 height 11
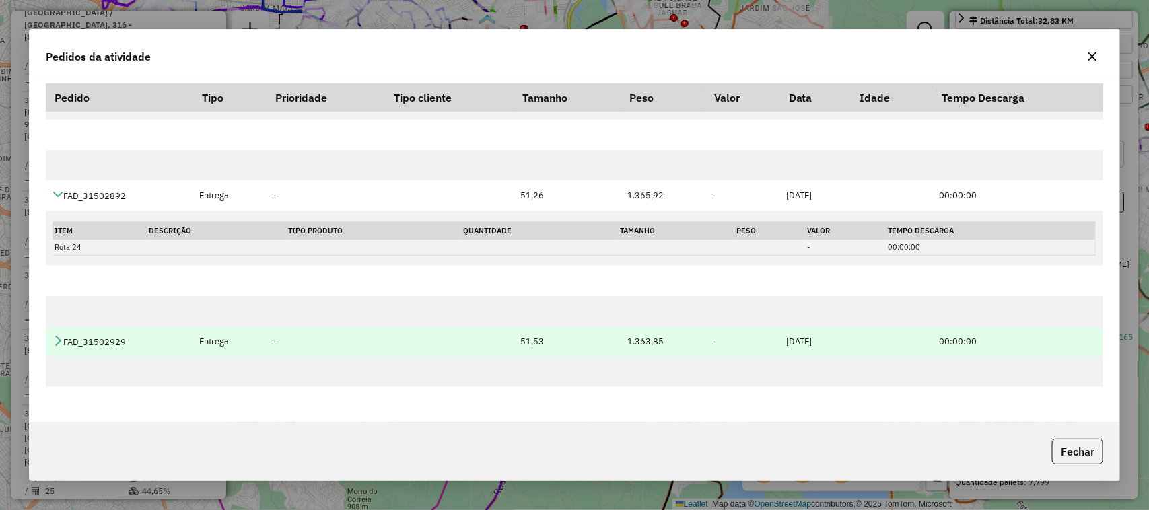
scroll to position [336, 0]
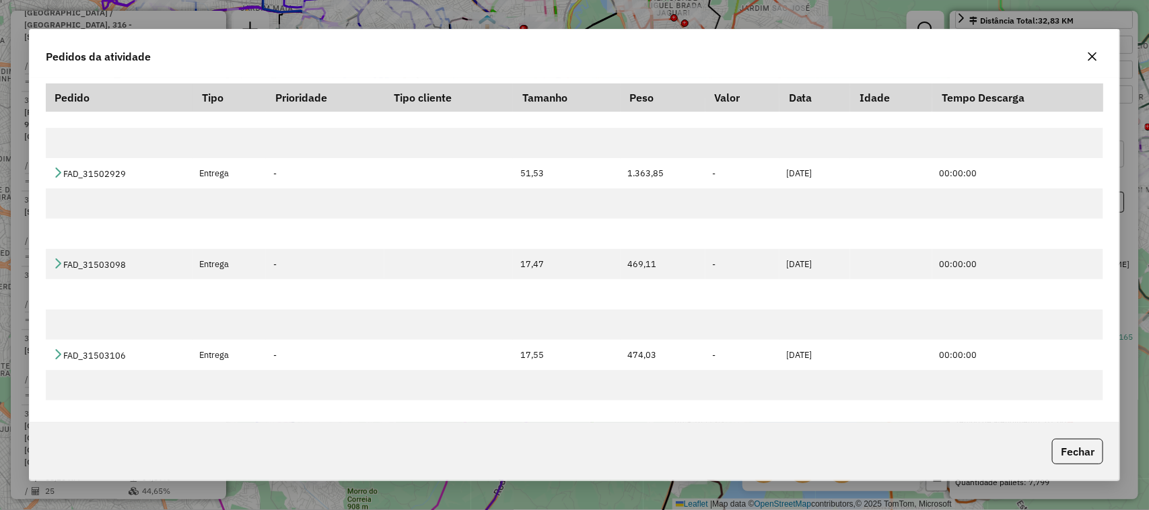
click at [1100, 65] on div at bounding box center [1092, 57] width 22 height 22
click at [1085, 56] on button "button" at bounding box center [1092, 57] width 22 height 22
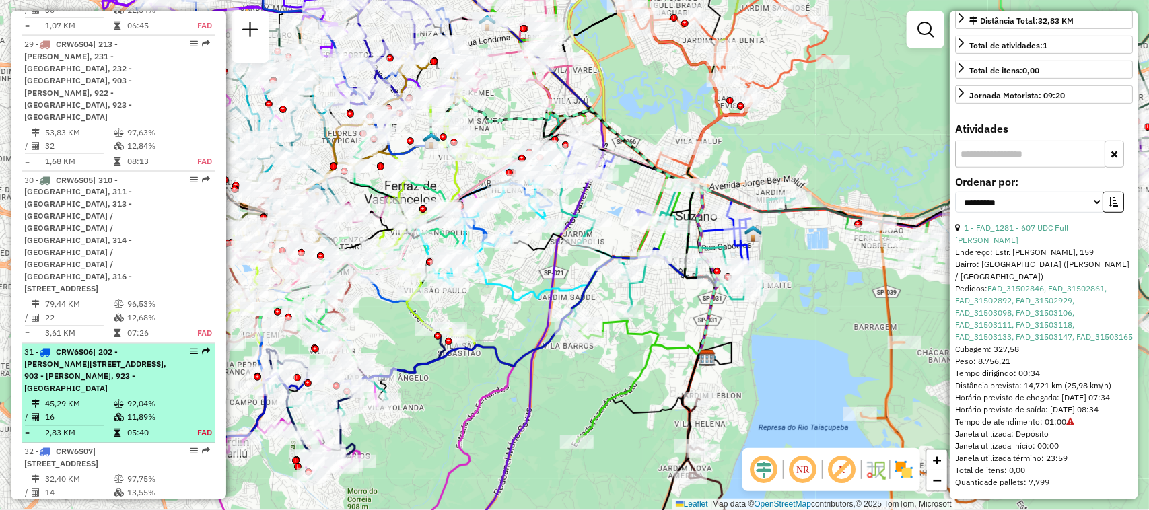
scroll to position [3020, 0]
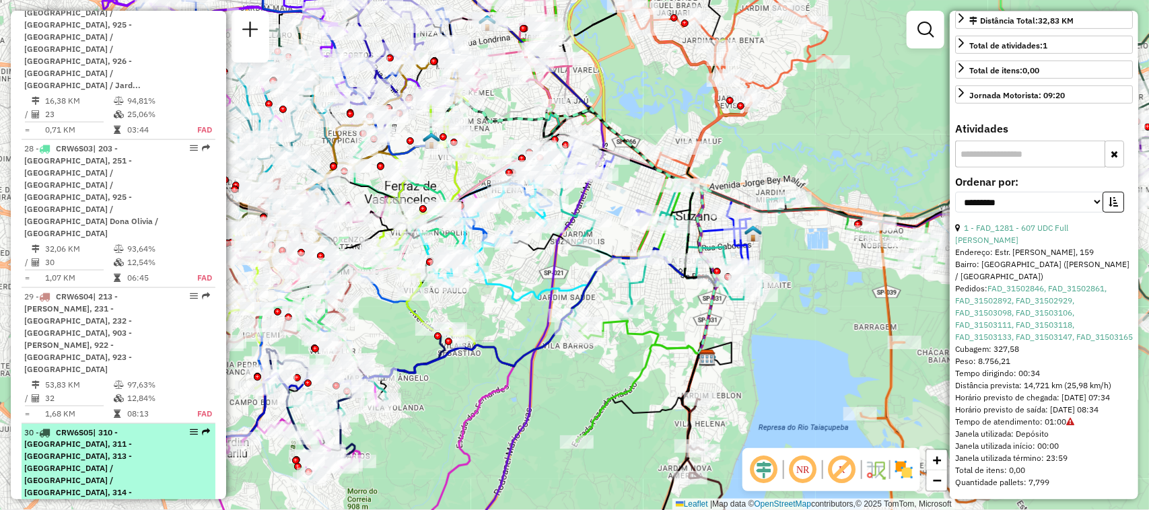
click at [199, 427] on div "30 - CRW6S05 | 310 - Jundiapeba, 311 - Jardim Modelo, 313 - Bras Cubas / Jardim…" at bounding box center [118, 487] width 188 height 121
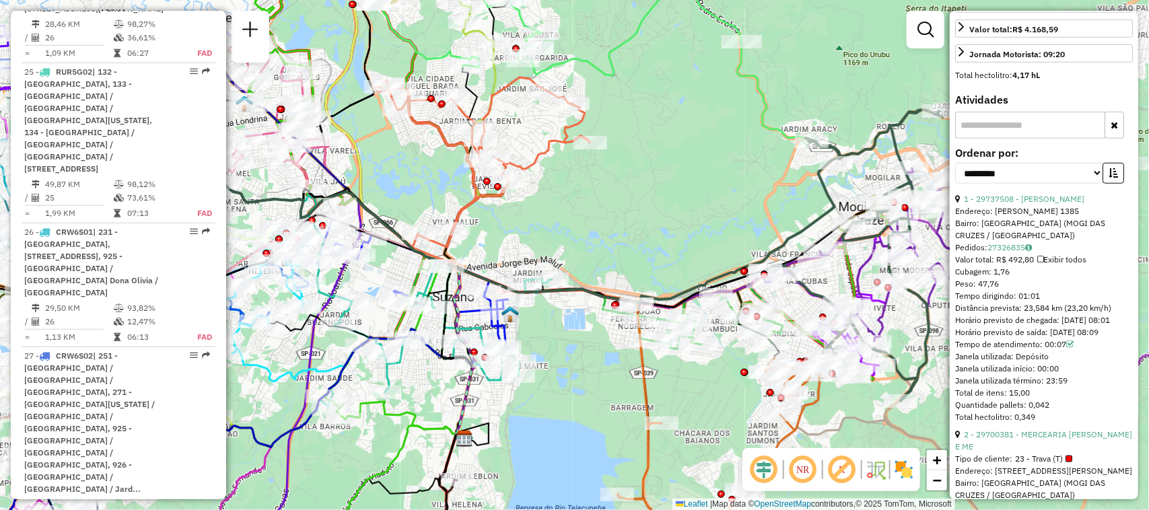
scroll to position [682, 0]
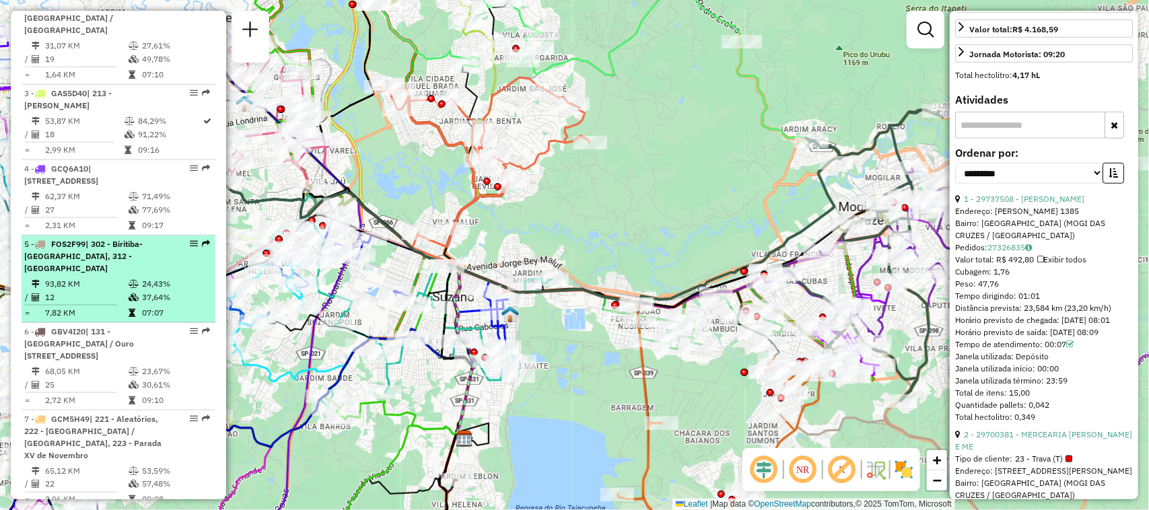
click at [173, 283] on td "24,43%" at bounding box center [175, 283] width 68 height 13
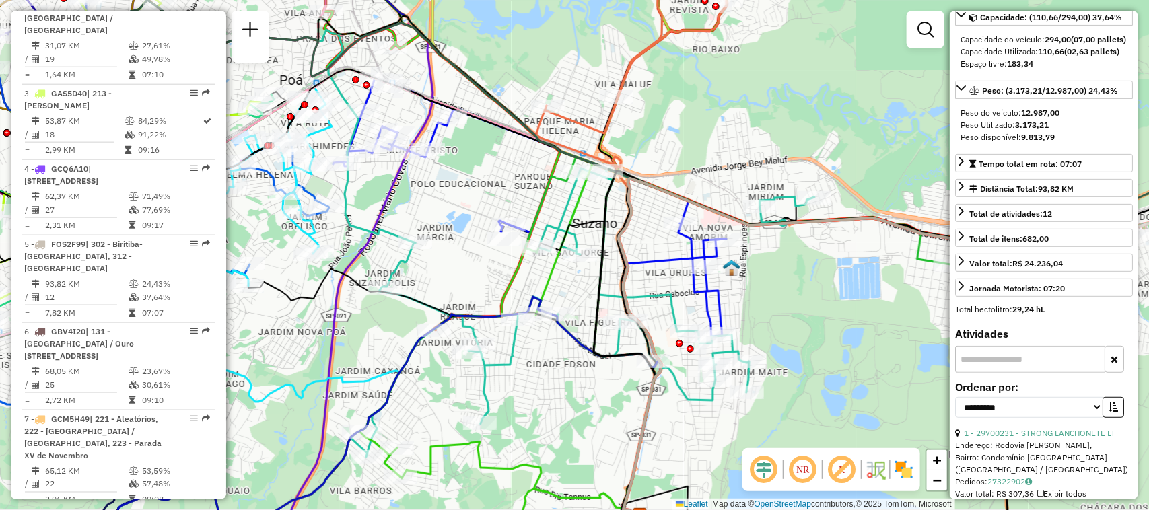
scroll to position [0, 0]
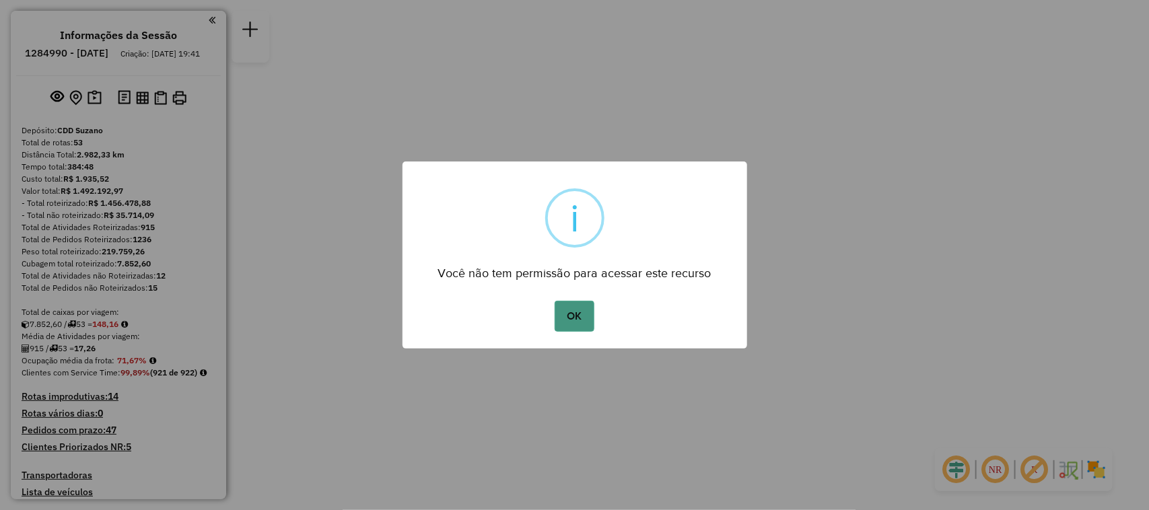
click at [579, 318] on button "OK" at bounding box center [575, 316] width 40 height 31
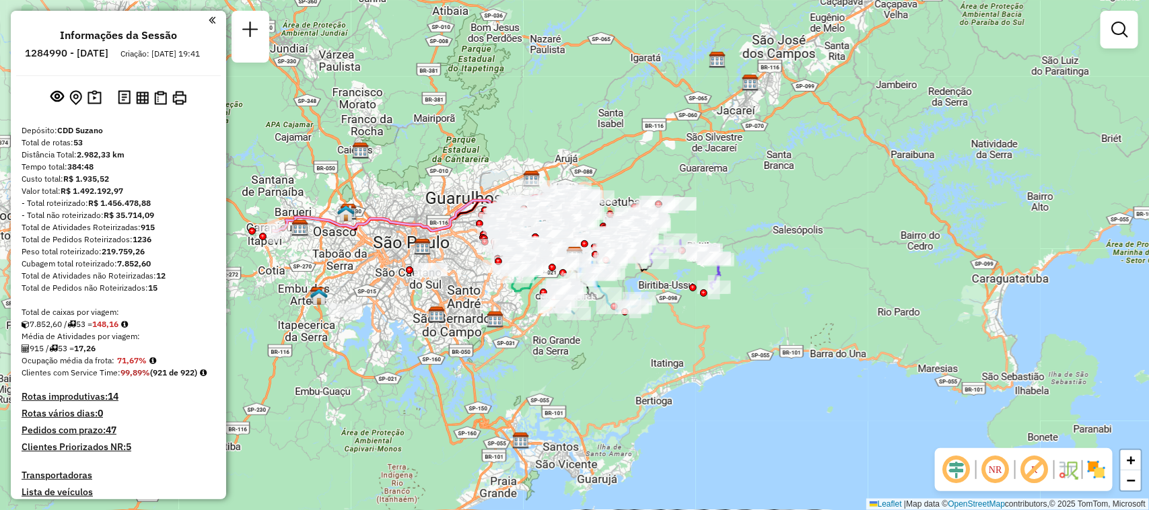
click at [1013, 203] on div "Janela de atendimento Grade de atendimento Capacidade Transportadoras Veículos …" at bounding box center [574, 255] width 1149 height 510
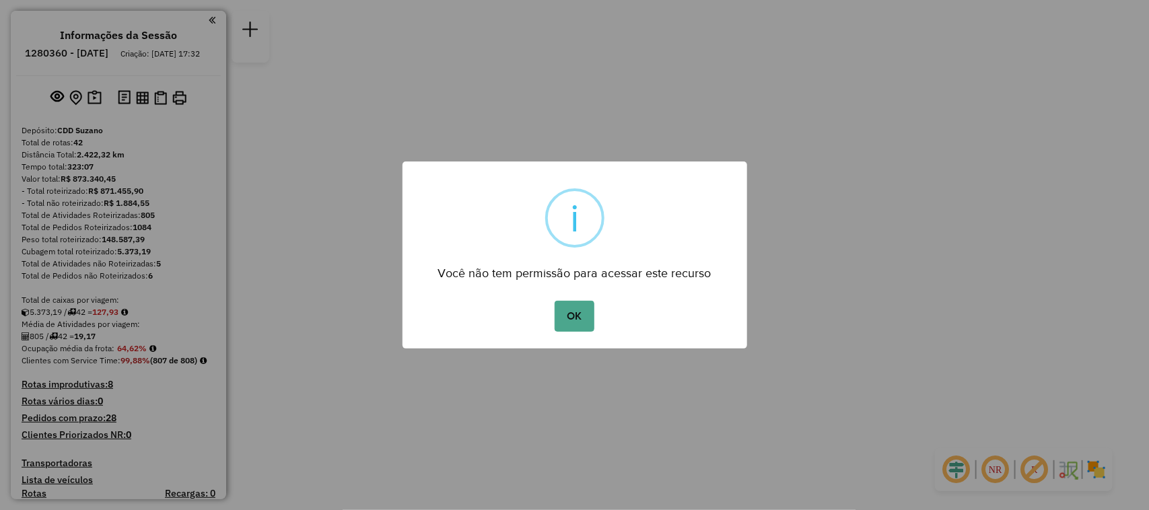
click at [555, 301] on button "OK" at bounding box center [575, 316] width 40 height 31
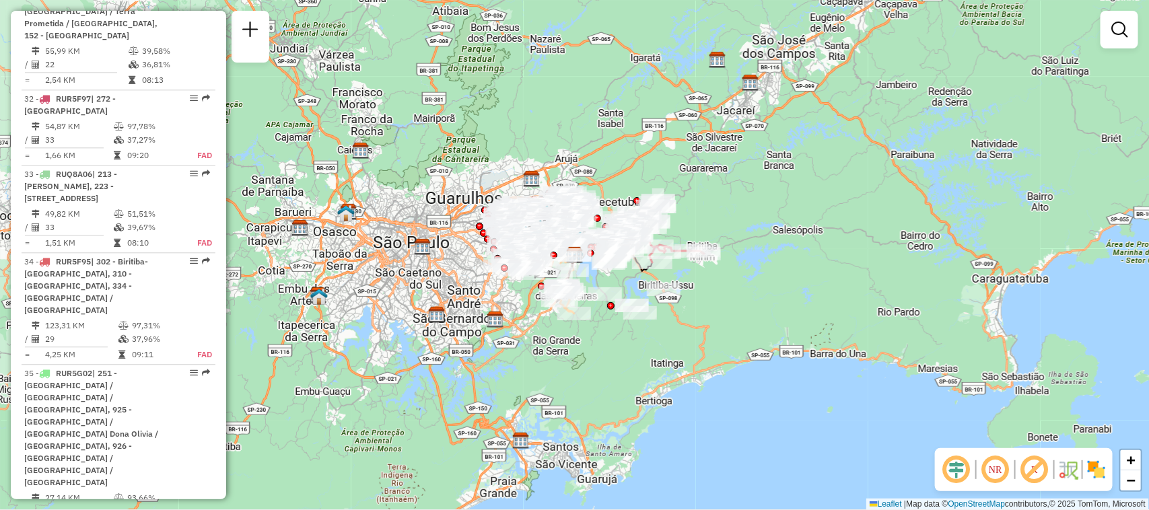
scroll to position [3770, 0]
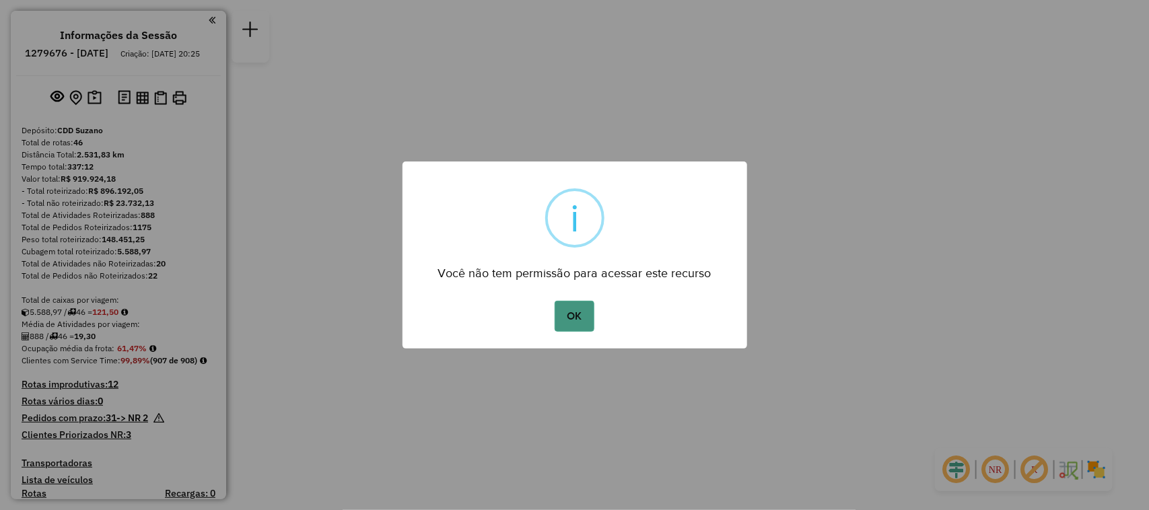
click at [567, 323] on button "OK" at bounding box center [575, 316] width 40 height 31
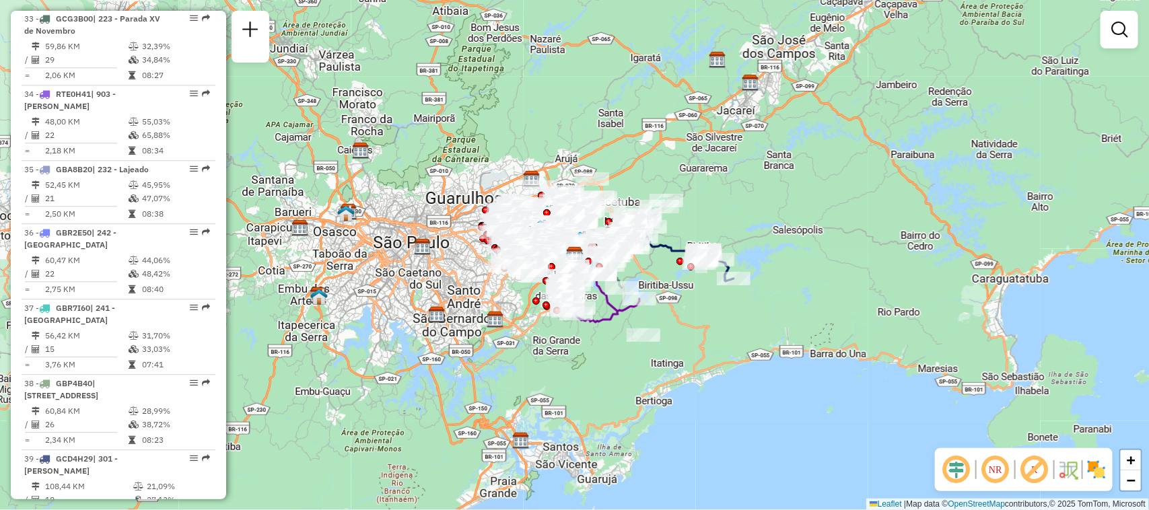
scroll to position [945, 0]
